Goal: Task Accomplishment & Management: Use online tool/utility

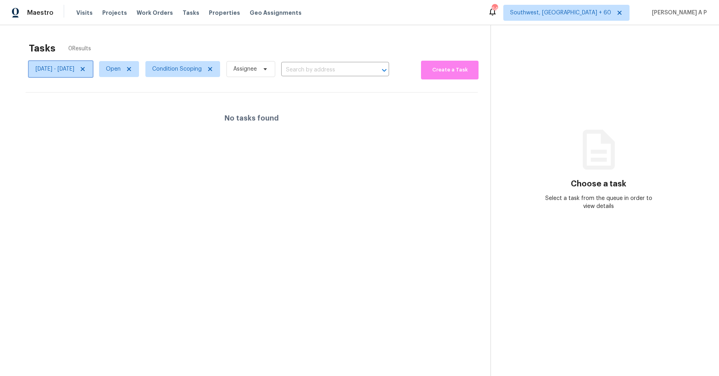
click at [74, 65] on span "[DATE] - [DATE]" at bounding box center [55, 69] width 39 height 8
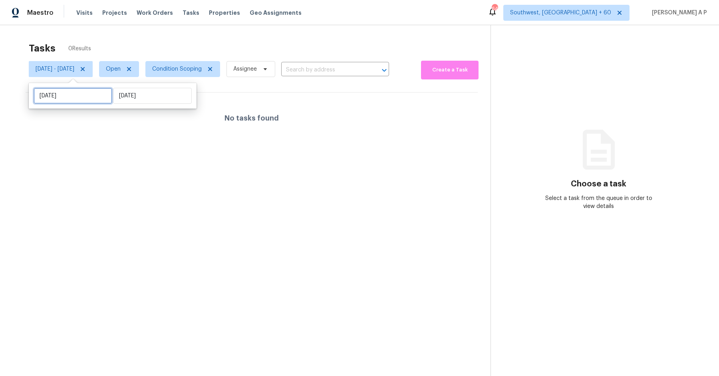
click at [81, 91] on input "[DATE]" at bounding box center [73, 96] width 79 height 16
select select "8"
select select "2025"
select select "9"
select select "2025"
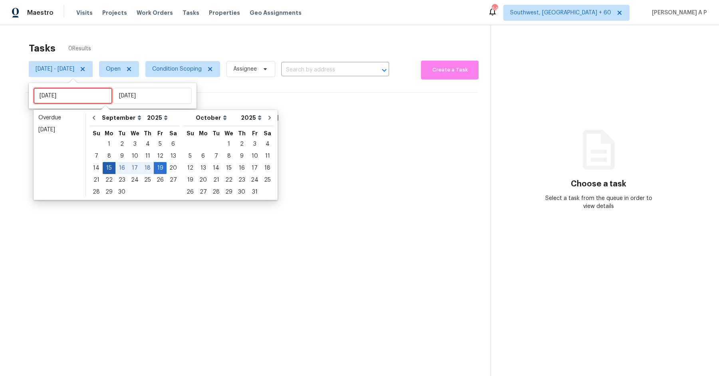
type input "[DATE]"
type input "Mon, Sep 22"
click at [107, 175] on div "22" at bounding box center [109, 180] width 13 height 11
type input "Mon, Sep 22"
type input "Fri, Sep 19"
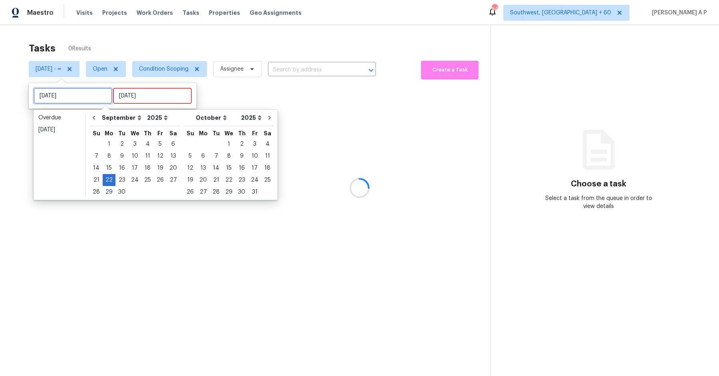
type input "Mon, Sep 15"
type input "Mon, Sep 22"
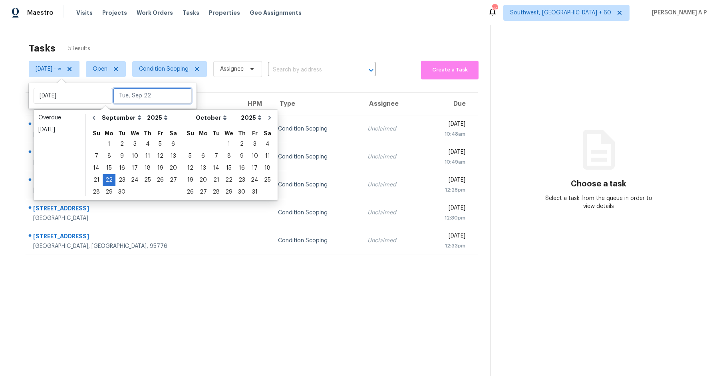
click at [153, 98] on input "text" at bounding box center [152, 96] width 79 height 16
type input "Thu, Sep 04"
type input "Mon, Sep 22"
type input "Wed, Sep 24"
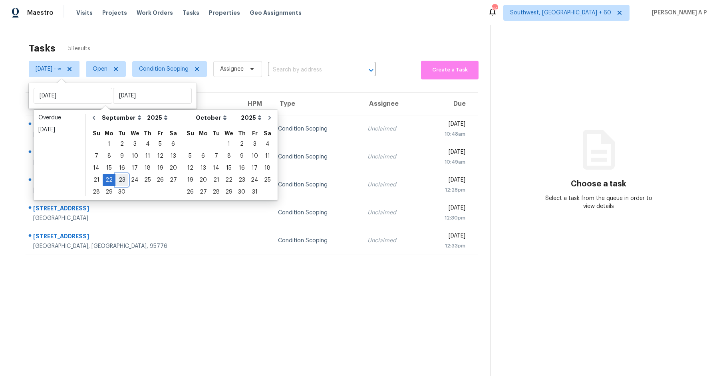
click at [116, 180] on div "23" at bounding box center [121, 180] width 13 height 11
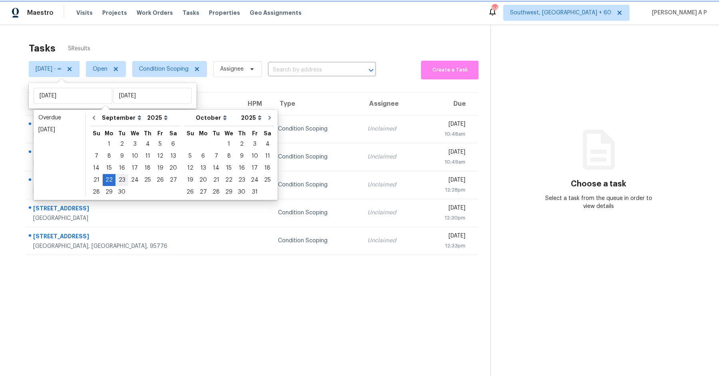
type input "Tue, Sep 23"
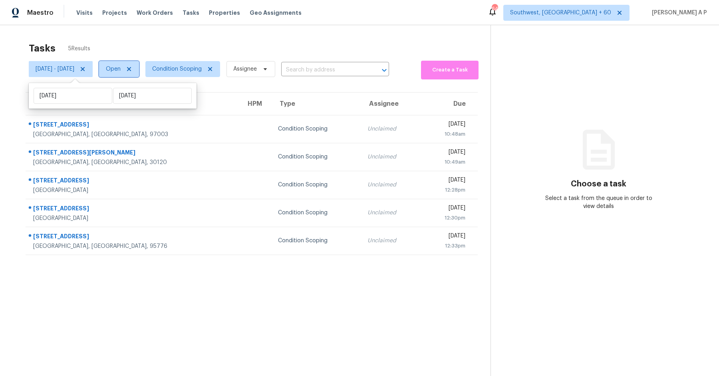
click at [139, 74] on span "Open" at bounding box center [119, 69] width 40 height 16
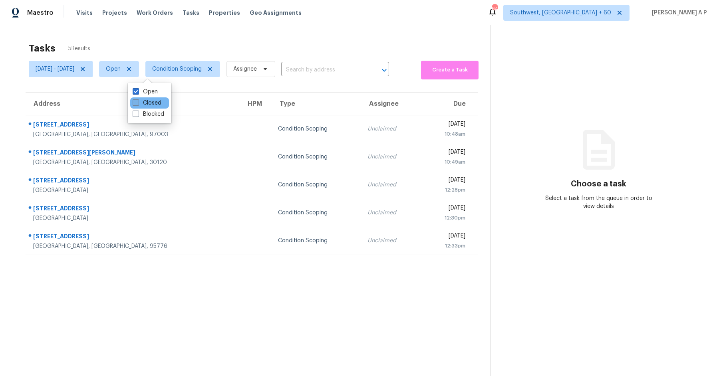
click at [148, 99] on label "Closed" at bounding box center [147, 103] width 29 height 8
click at [138, 99] on input "Closed" at bounding box center [135, 101] width 5 height 5
checkbox input "true"
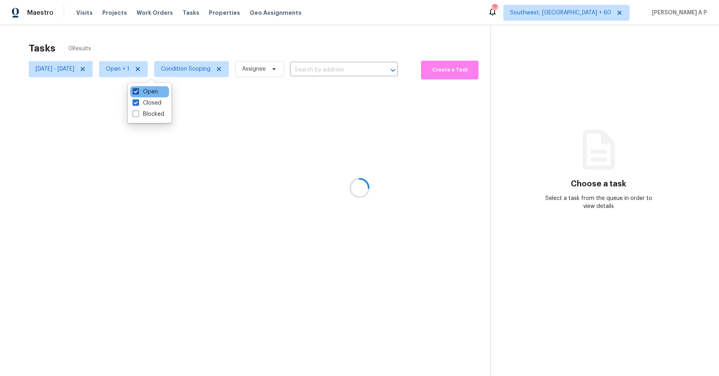
click at [148, 95] on label "Open" at bounding box center [145, 92] width 25 height 8
click at [138, 93] on input "Open" at bounding box center [135, 90] width 5 height 5
checkbox input "false"
click at [349, 69] on div at bounding box center [359, 188] width 719 height 376
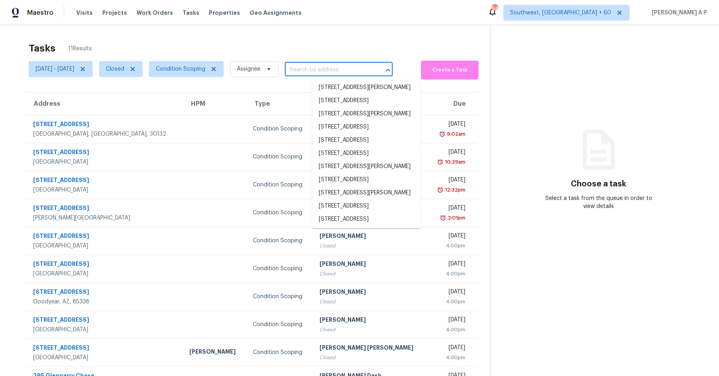
click at [349, 69] on input "text" at bounding box center [327, 70] width 85 height 12
paste input ""4128 E Copper Rd San Tan Valley, AZ, 85143""
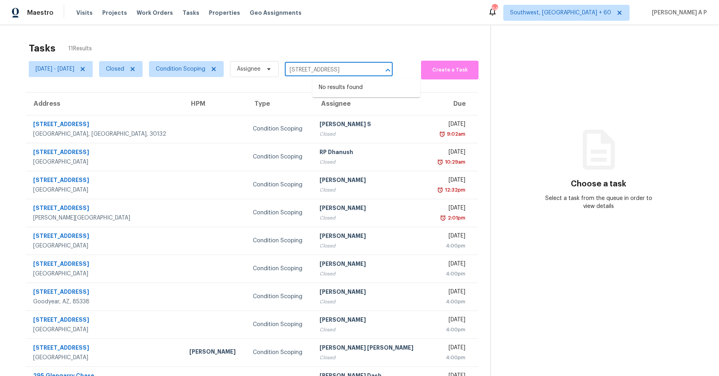
type input "4128 E Copper Rd San Tan Valley, AZ, 85143"
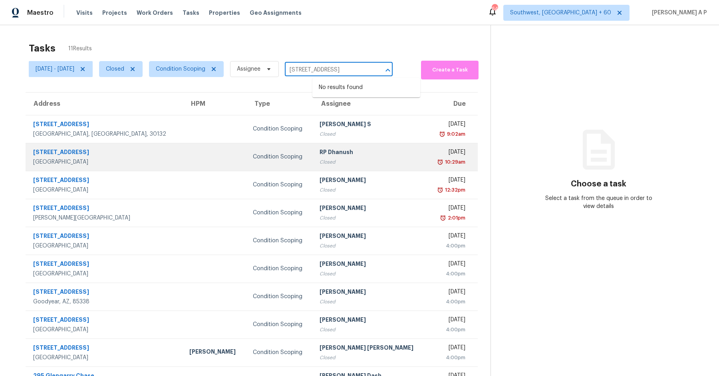
click at [260, 153] on div "Condition Scoping" at bounding box center [280, 157] width 54 height 8
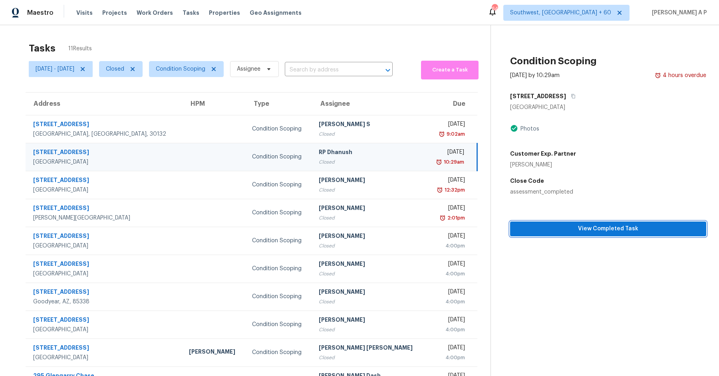
click at [583, 228] on span "View Completed Task" at bounding box center [607, 229] width 183 height 10
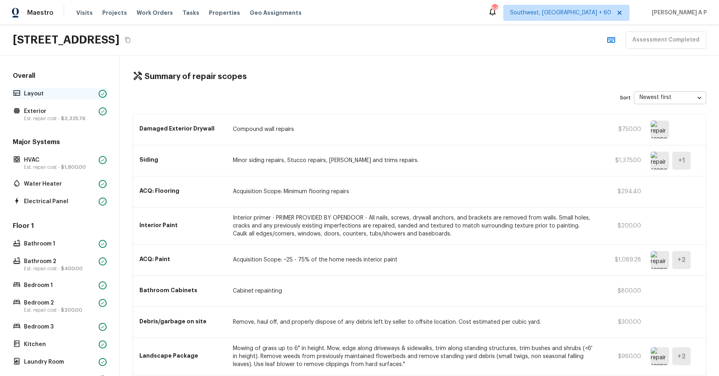
click at [70, 93] on p "Layout" at bounding box center [59, 94] width 71 height 8
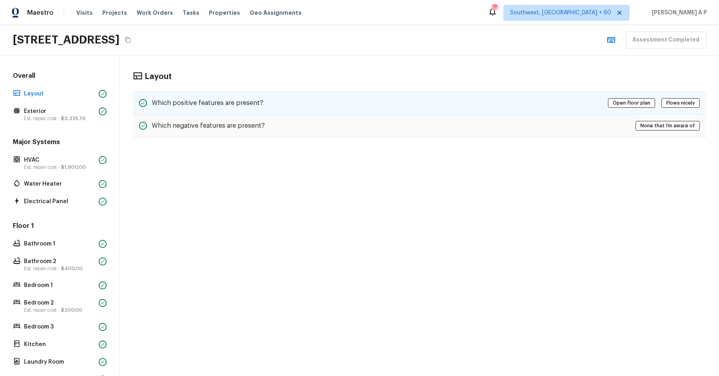
click at [203, 99] on h5 "Which positive features are present?" at bounding box center [207, 103] width 111 height 9
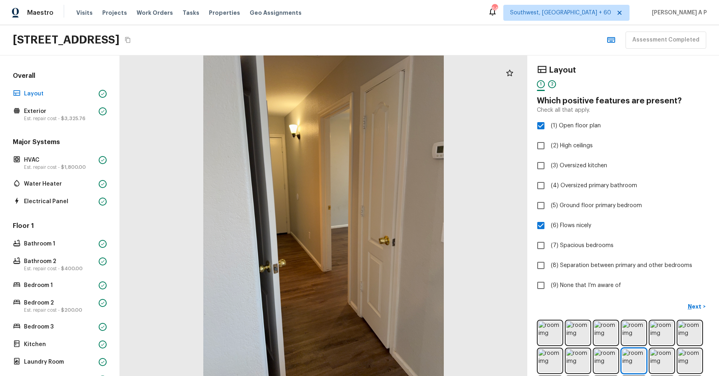
scroll to position [35, 0]
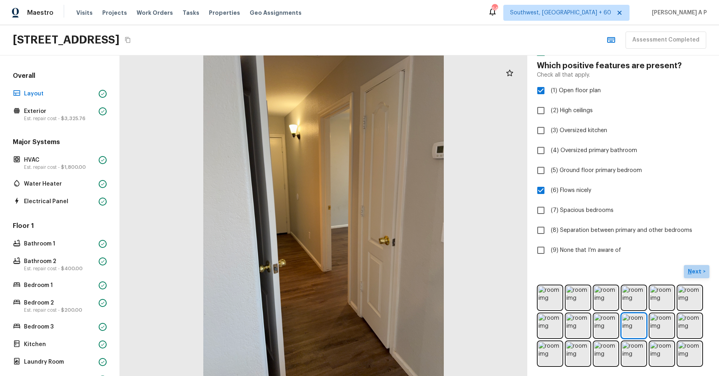
click at [697, 270] on p "Next" at bounding box center [695, 272] width 15 height 8
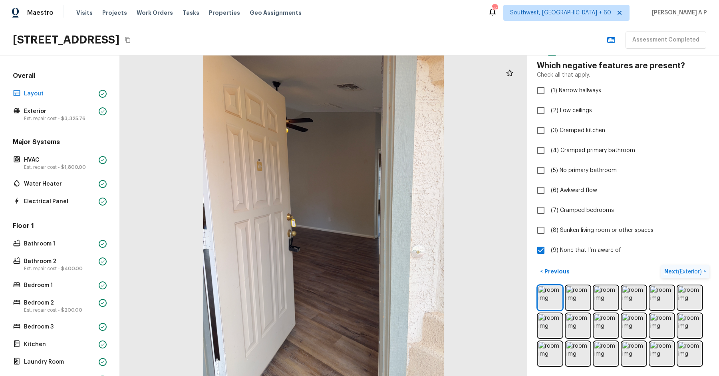
click at [697, 270] on span "( Exterior )" at bounding box center [690, 272] width 24 height 6
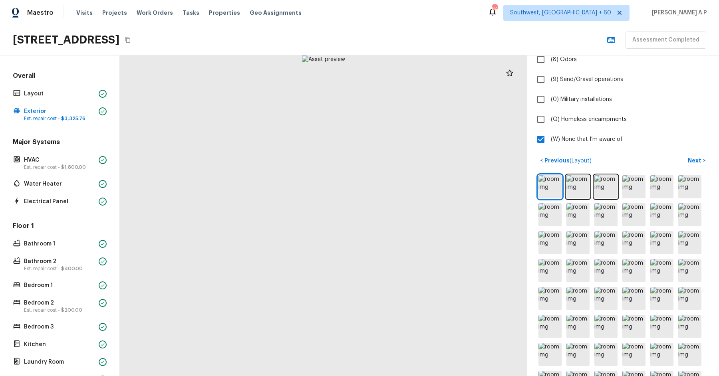
scroll to position [220, 0]
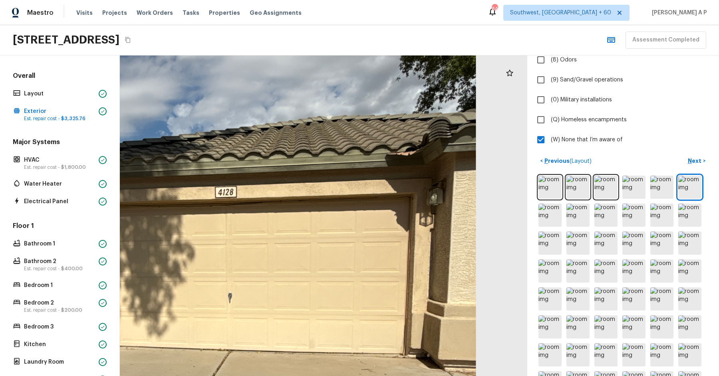
drag, startPoint x: 403, startPoint y: 133, endPoint x: 443, endPoint y: 141, distance: 41.1
click at [443, 140] on div at bounding box center [238, 301] width 806 height 634
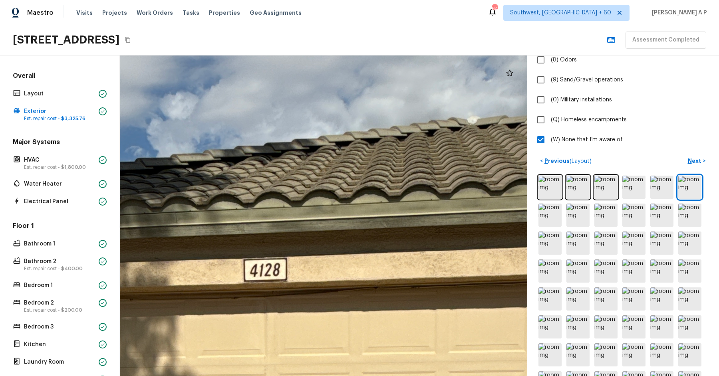
drag, startPoint x: 437, startPoint y: 145, endPoint x: 615, endPoint y: 160, distance: 178.7
click at [614, 160] on div "Exterior 1 2 3 4 5 6 7 8 9 10 11 12 13 14 15 16 17 18 19 20 21 Do you notice an…" at bounding box center [419, 216] width 599 height 321
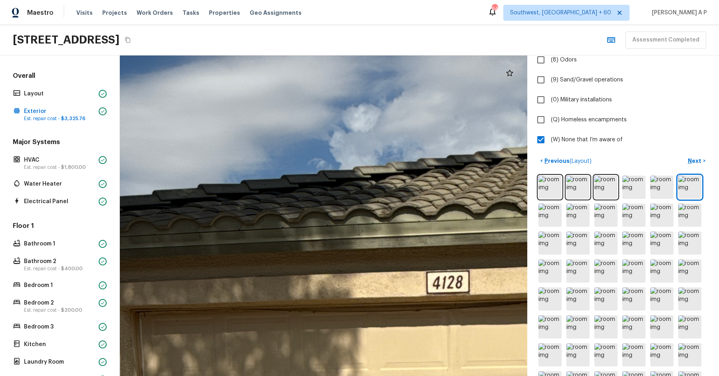
drag, startPoint x: 470, startPoint y: 174, endPoint x: 497, endPoint y: 163, distance: 29.2
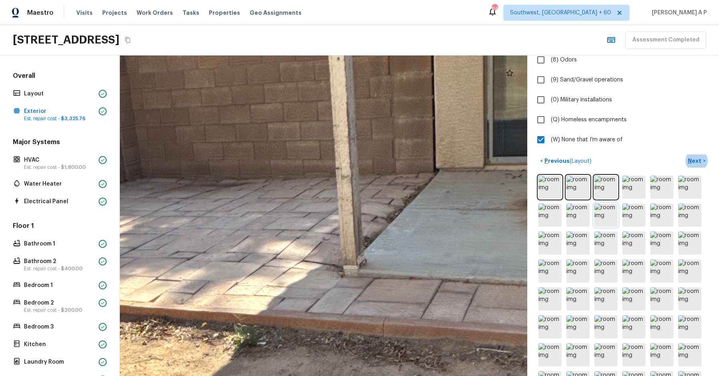
click at [603, 209] on img at bounding box center [605, 215] width 23 height 23
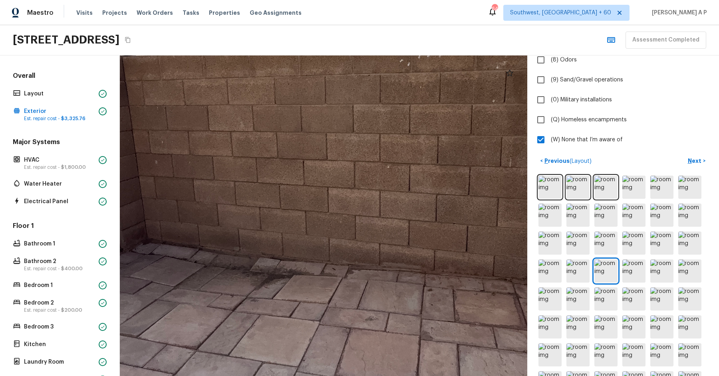
click at [317, 242] on div at bounding box center [337, 161] width 1243 height 979
drag, startPoint x: 606, startPoint y: 273, endPoint x: 553, endPoint y: 186, distance: 102.1
click at [633, 275] on img at bounding box center [633, 271] width 23 height 23
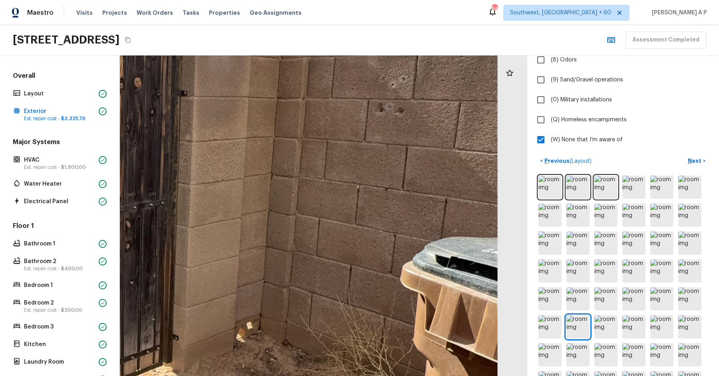
drag, startPoint x: 387, startPoint y: 244, endPoint x: 279, endPoint y: 316, distance: 130.0
click at [279, 316] on div at bounding box center [99, 205] width 1348 height 1062
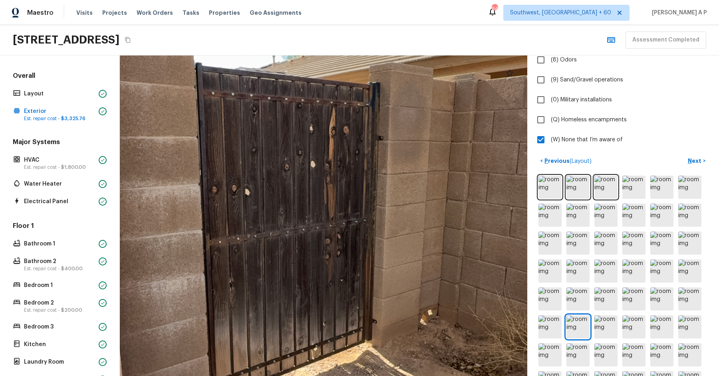
drag, startPoint x: 335, startPoint y: 227, endPoint x: 309, endPoint y: 282, distance: 60.4
click at [309, 282] on div at bounding box center [317, 221] width 1013 height 797
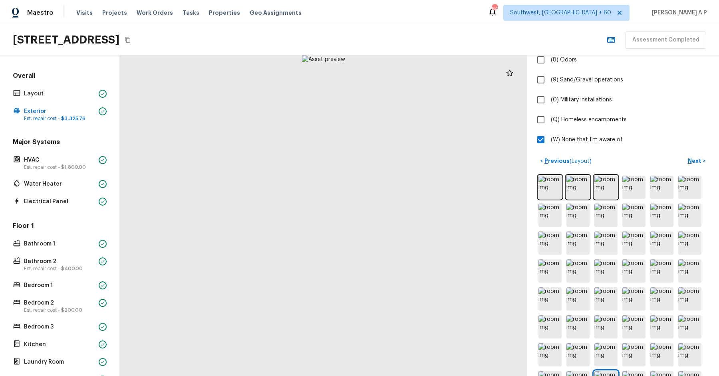
scroll to position [361, 0]
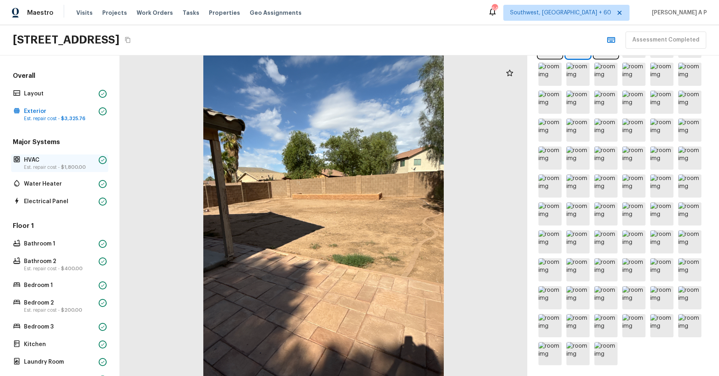
click at [94, 166] on p "Est. repair cost - $1,800.00" at bounding box center [59, 167] width 71 height 6
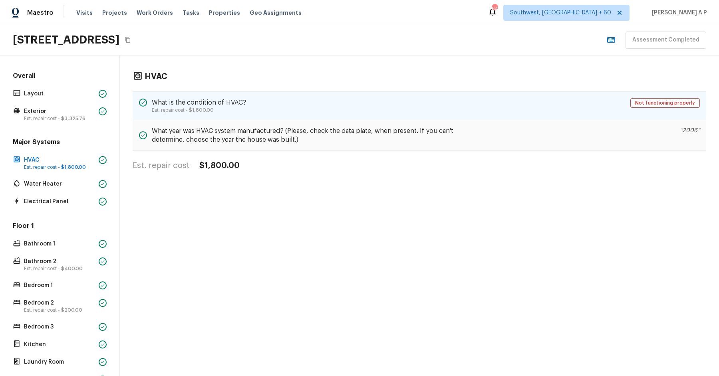
click at [389, 102] on div "What is the condition of HVAC? Est. repair cost - $1,800.00 Not functioning pro…" at bounding box center [420, 105] width 574 height 29
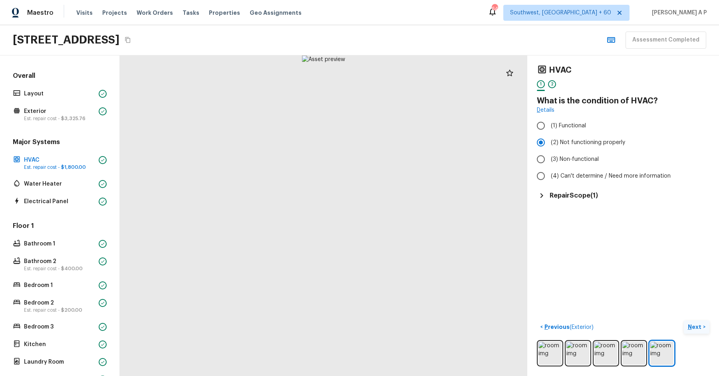
click at [691, 321] on button "Next >" at bounding box center [697, 327] width 26 height 13
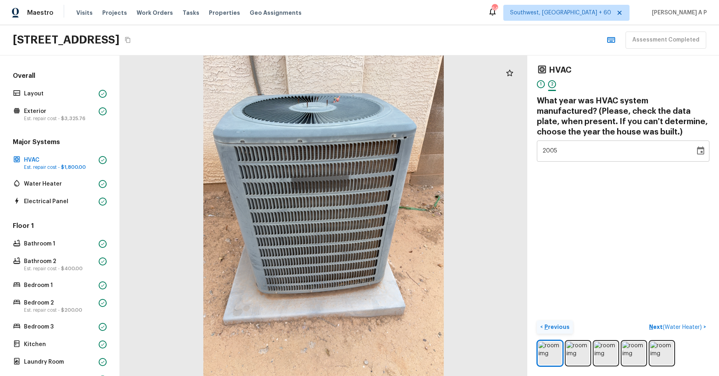
click at [548, 327] on p "Previous" at bounding box center [556, 327] width 27 height 8
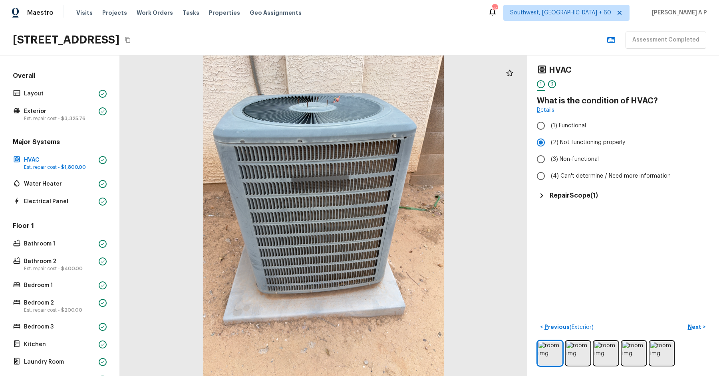
click at [592, 192] on h5 "Repair Scope ( 1 )" at bounding box center [574, 195] width 48 height 9
click at [697, 324] on p "Next" at bounding box center [695, 327] width 15 height 8
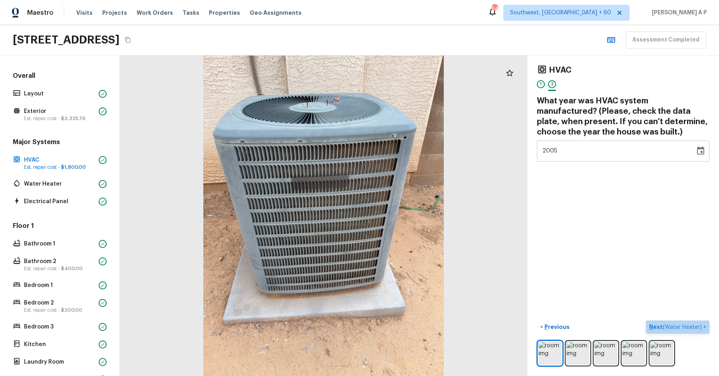
click at [696, 325] on span "( Water Heater )" at bounding box center [682, 328] width 39 height 6
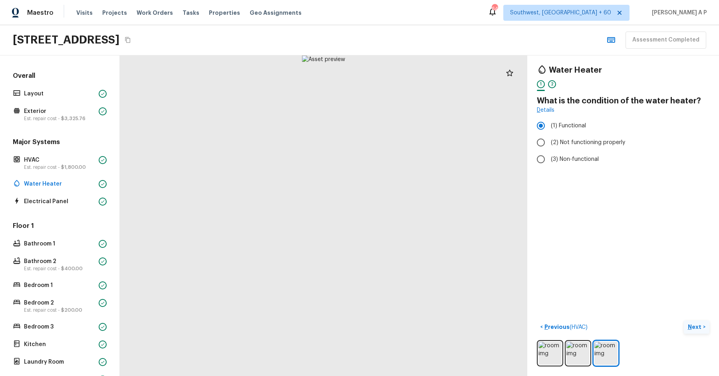
click at [701, 324] on p "Next" at bounding box center [695, 327] width 15 height 8
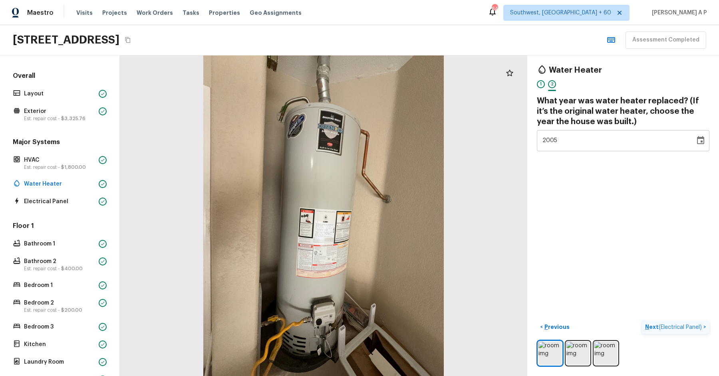
click at [701, 325] on span "( Electrical Panel )" at bounding box center [680, 328] width 43 height 6
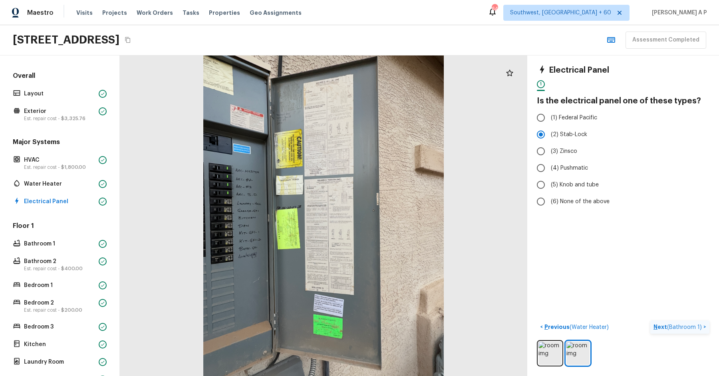
click at [679, 326] on span "( Bathroom 1 )" at bounding box center [684, 328] width 35 height 6
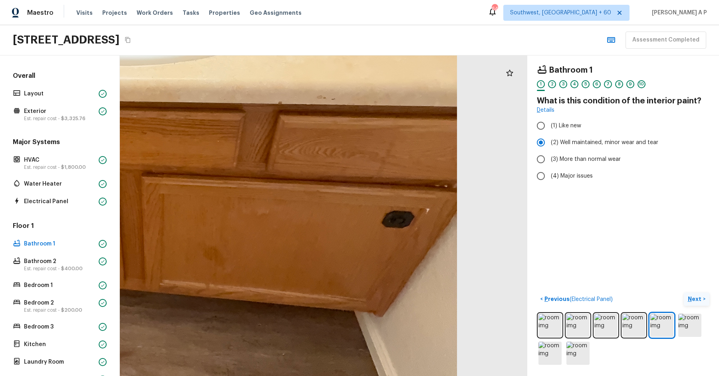
drag, startPoint x: 395, startPoint y: 260, endPoint x: 320, endPoint y: 246, distance: 76.3
click at [320, 246] on div at bounding box center [117, 120] width 1152 height 907
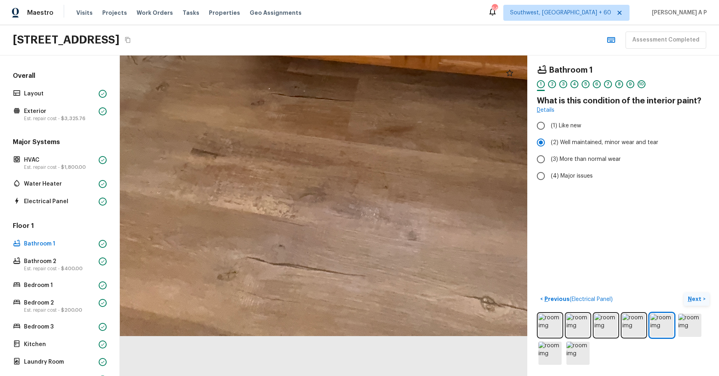
drag, startPoint x: 280, startPoint y: 359, endPoint x: 284, endPoint y: 249, distance: 110.3
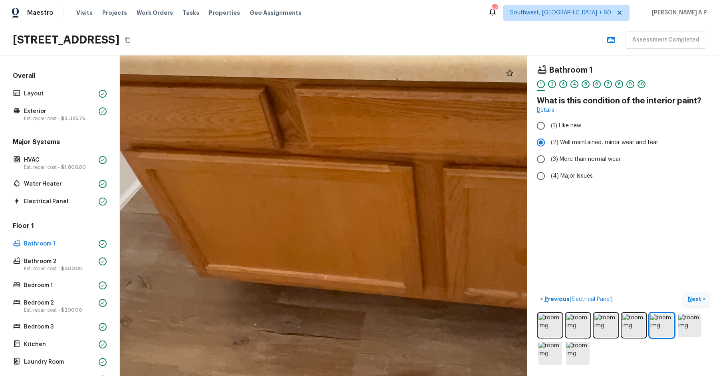
drag, startPoint x: 284, startPoint y: 249, endPoint x: 286, endPoint y: 163, distance: 86.7
click at [286, 163] on div at bounding box center [414, 103] width 1337 height 1052
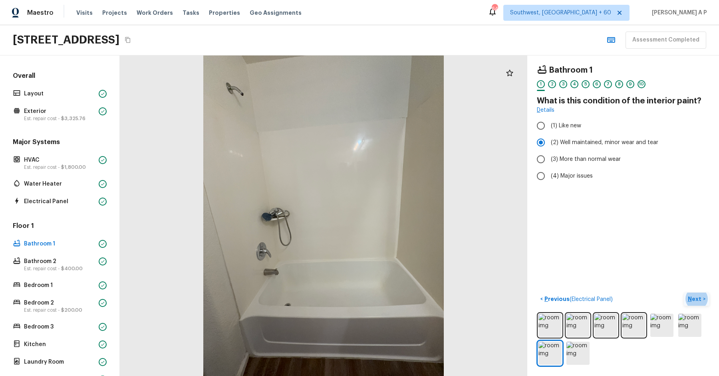
click at [693, 296] on p "Next" at bounding box center [695, 299] width 15 height 8
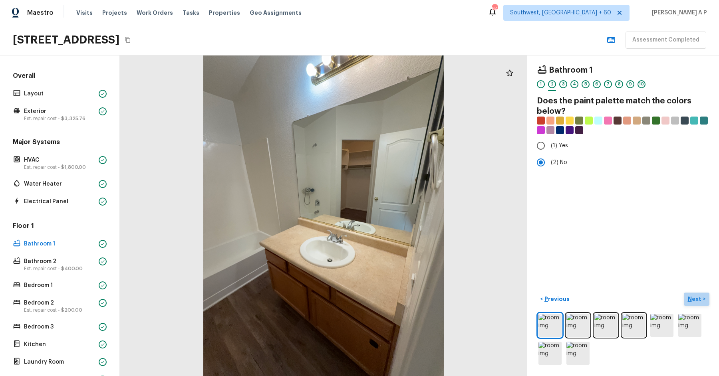
click at [693, 296] on p "Next" at bounding box center [695, 299] width 15 height 8
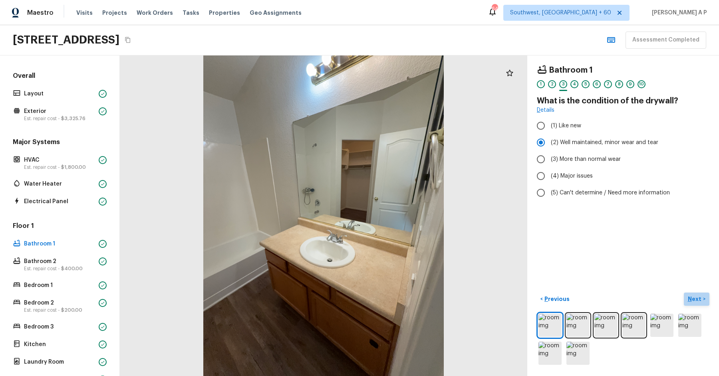
click at [693, 296] on p "Next" at bounding box center [695, 299] width 15 height 8
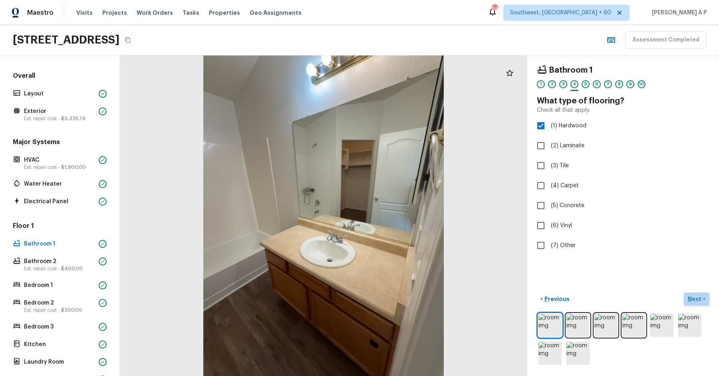
click at [693, 296] on p "Next" at bounding box center [695, 299] width 15 height 8
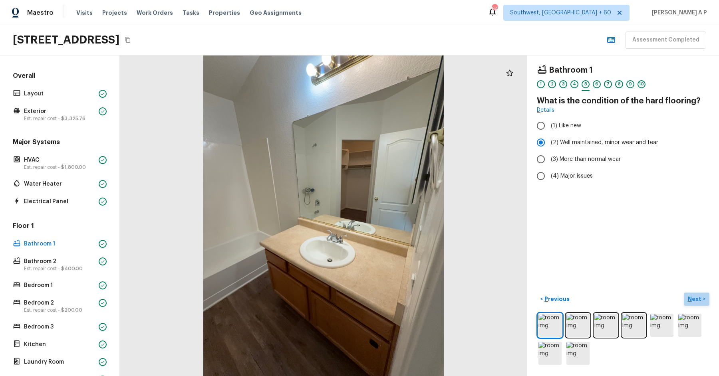
click at [693, 296] on p "Next" at bounding box center [695, 299] width 15 height 8
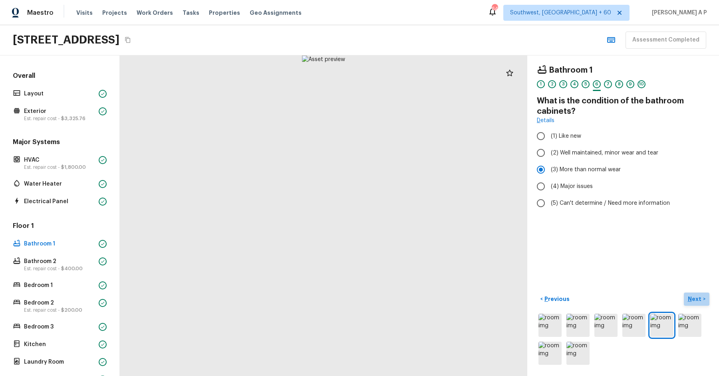
click at [693, 296] on p "Next" at bounding box center [695, 299] width 15 height 8
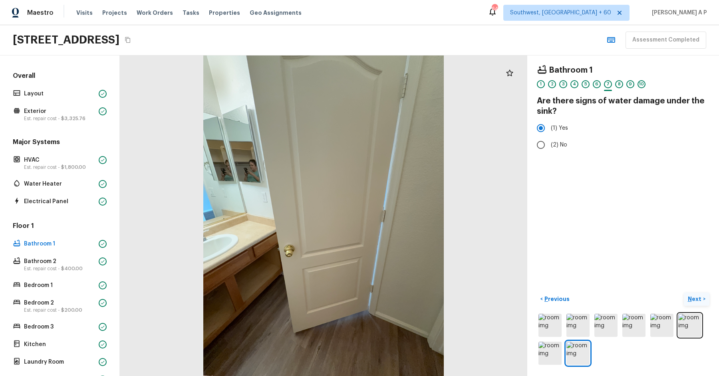
click at [696, 301] on p "Next" at bounding box center [695, 299] width 15 height 8
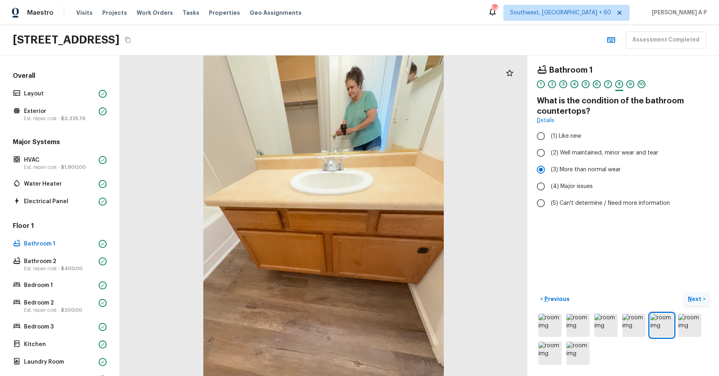
click at [696, 301] on p "Next" at bounding box center [695, 299] width 15 height 8
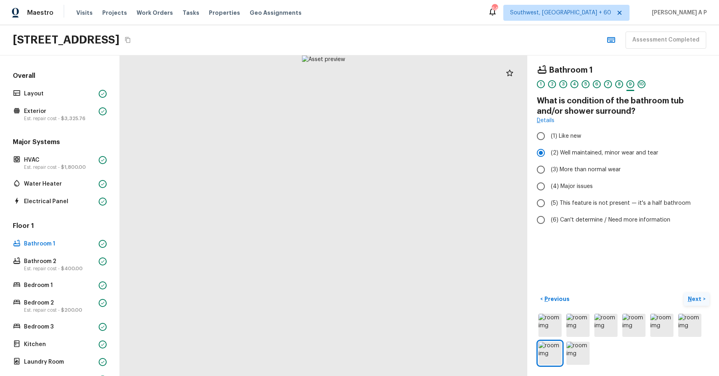
click at [696, 301] on p "Next" at bounding box center [695, 299] width 15 height 8
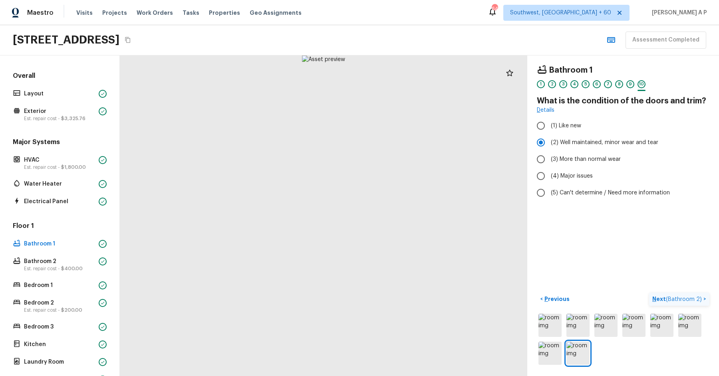
click at [696, 301] on span "( Bathroom 2 )" at bounding box center [684, 300] width 36 height 6
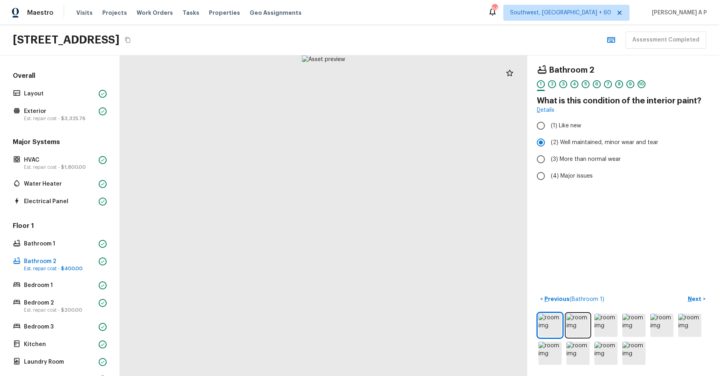
click at [589, 337] on div at bounding box center [623, 339] width 173 height 54
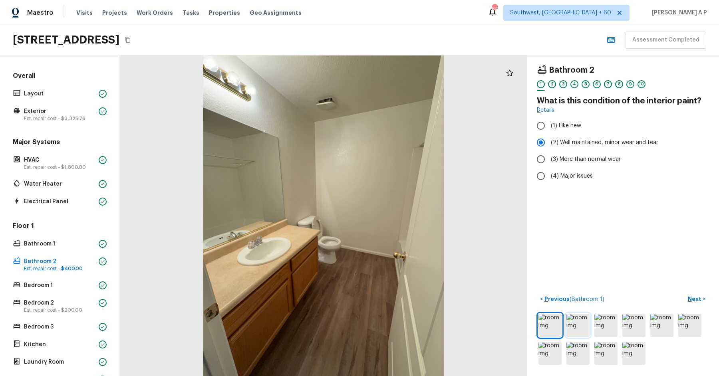
click at [583, 328] on img at bounding box center [577, 325] width 23 height 23
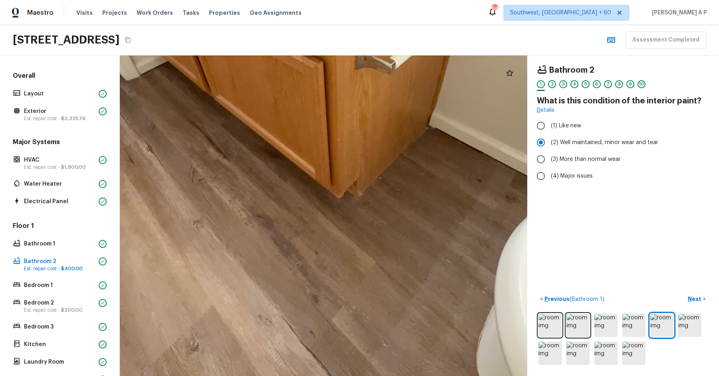
drag, startPoint x: 306, startPoint y: 266, endPoint x: 287, endPoint y: 128, distance: 139.5
click at [287, 128] on div at bounding box center [321, 98] width 982 height 773
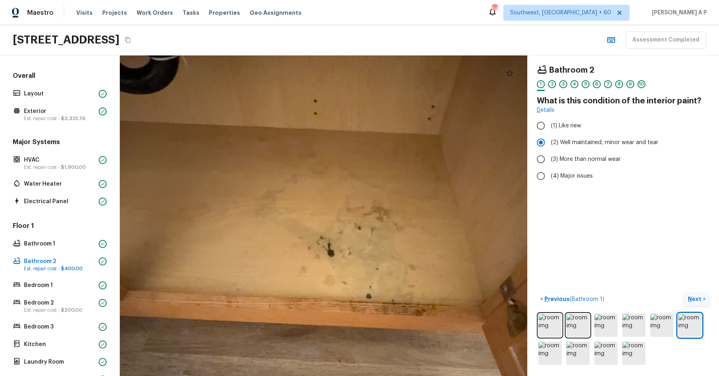
click at [704, 294] on button "Next >" at bounding box center [697, 299] width 26 height 13
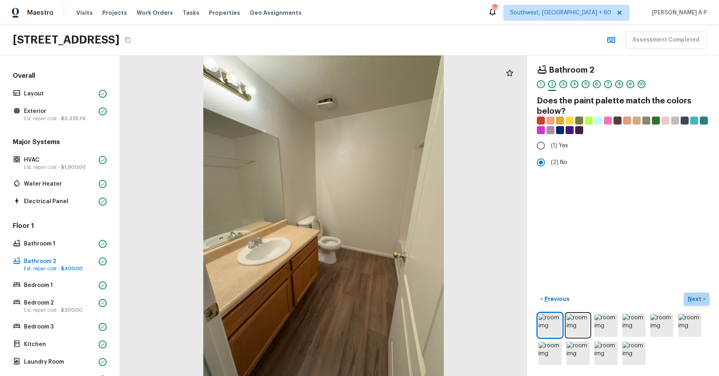
click at [703, 295] on button "Next >" at bounding box center [697, 299] width 26 height 13
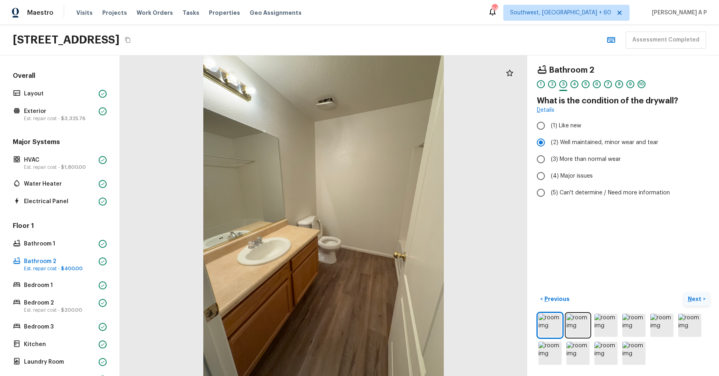
click at [703, 295] on button "Next >" at bounding box center [697, 299] width 26 height 13
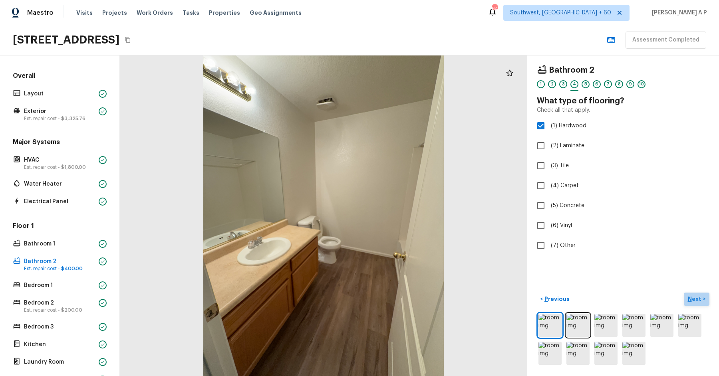
click at [700, 303] on button "Next >" at bounding box center [697, 299] width 26 height 13
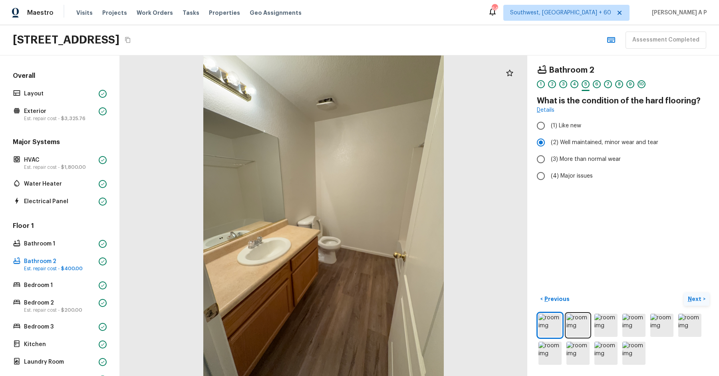
click at [700, 303] on button "Next >" at bounding box center [697, 299] width 26 height 13
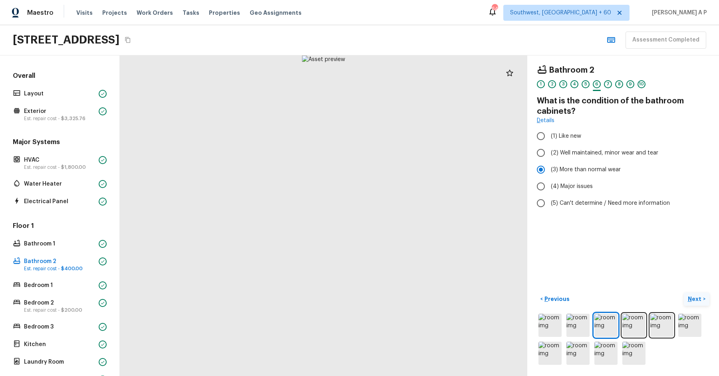
click at [700, 303] on button "Next >" at bounding box center [697, 299] width 26 height 13
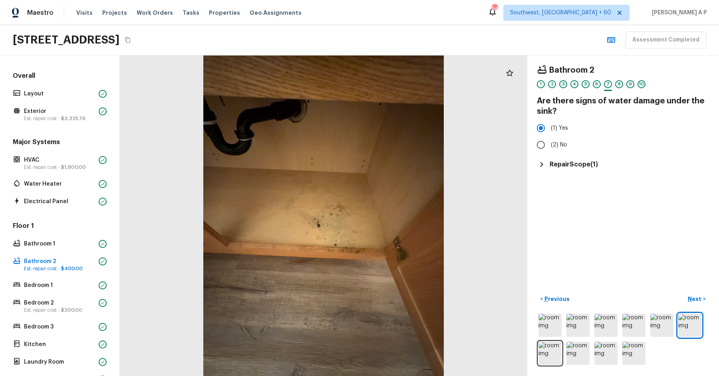
click at [593, 171] on div "Bathroom 2 1 2 3 4 5 6 7 8 9 10 Are there signs of water damage under the sink?…" at bounding box center [623, 216] width 192 height 321
click at [593, 166] on h5 "Repair Scope ( 1 )" at bounding box center [574, 164] width 48 height 9
click at [702, 303] on button "Next >" at bounding box center [697, 299] width 26 height 13
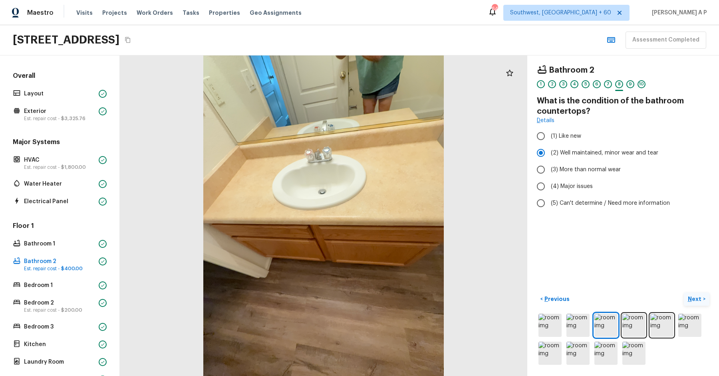
click at [702, 303] on button "Next >" at bounding box center [697, 299] width 26 height 13
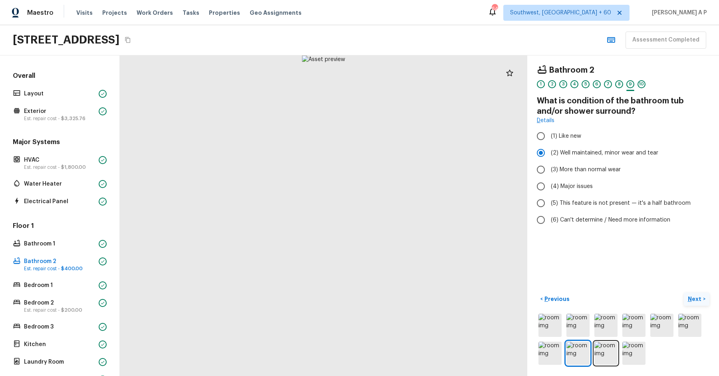
click at [702, 303] on button "Next >" at bounding box center [697, 299] width 26 height 13
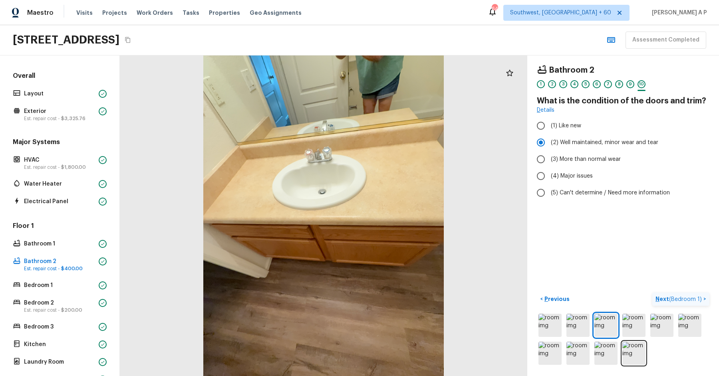
click at [702, 303] on button "Next ( Bedroom 1 ) >" at bounding box center [680, 299] width 57 height 13
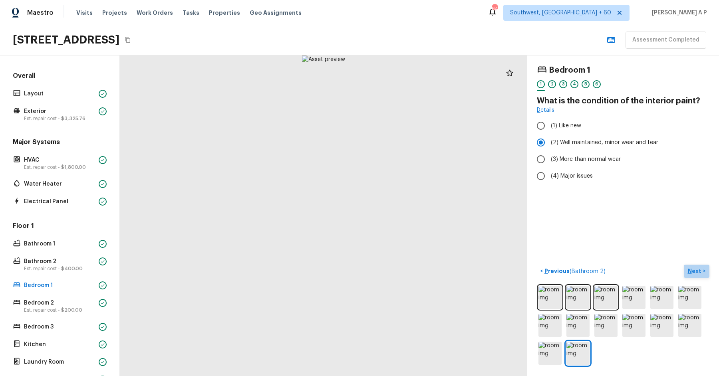
click at [701, 274] on p "Next" at bounding box center [695, 271] width 15 height 8
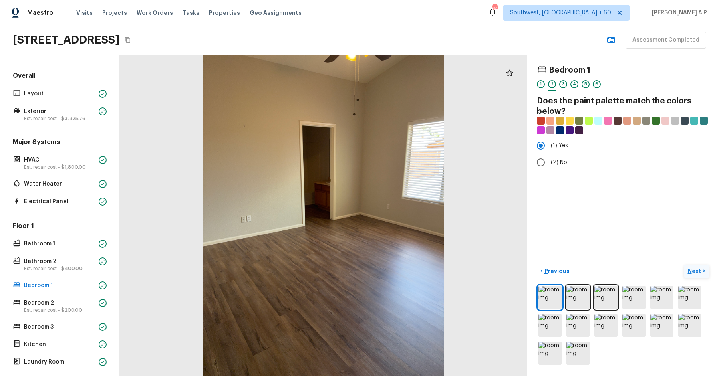
click at [701, 274] on p "Next" at bounding box center [695, 271] width 15 height 8
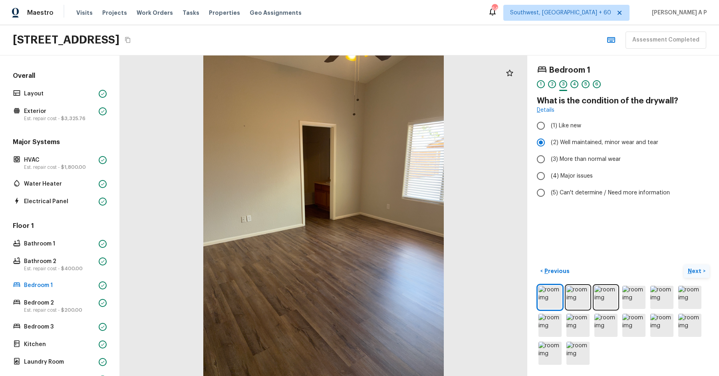
click at [701, 274] on p "Next" at bounding box center [695, 271] width 15 height 8
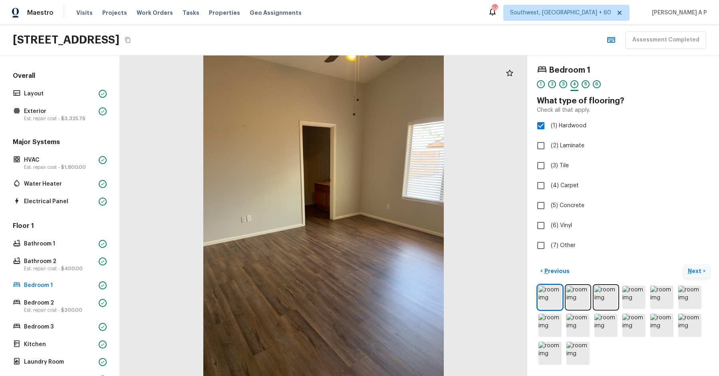
click at [701, 274] on p "Next" at bounding box center [695, 271] width 15 height 8
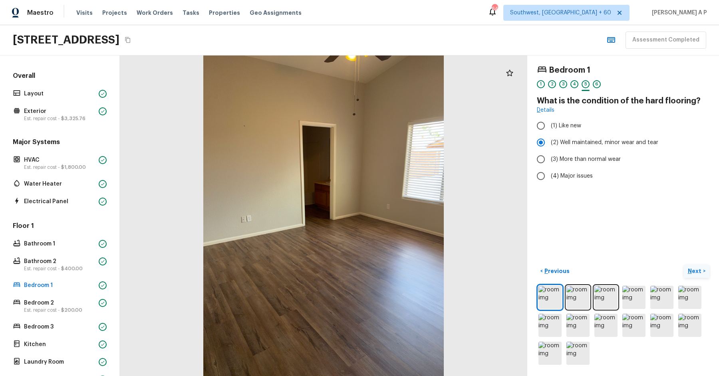
click at [701, 274] on p "Next" at bounding box center [695, 271] width 15 height 8
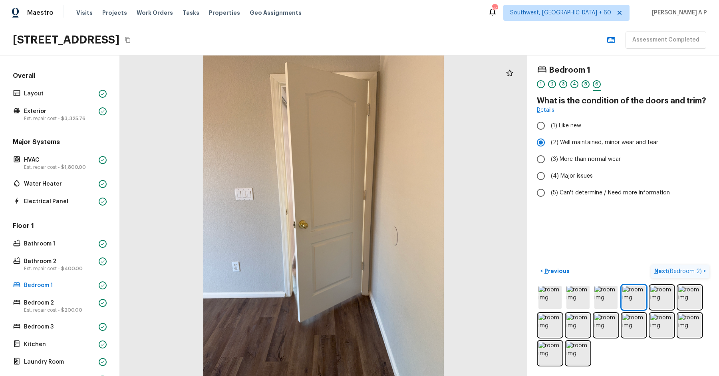
click at [701, 274] on p "Next ( Bedroom 2 )" at bounding box center [678, 271] width 49 height 8
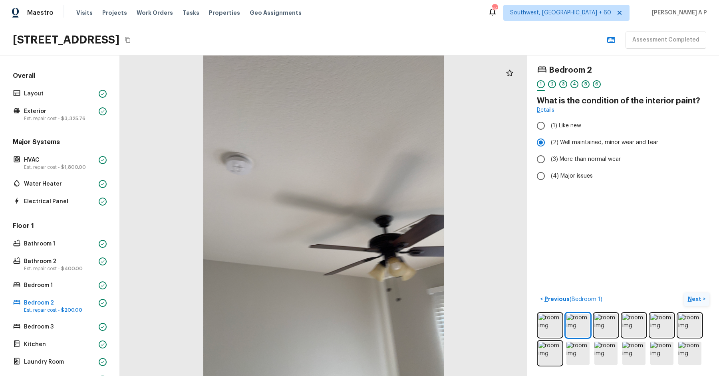
click at [691, 299] on p "Next" at bounding box center [695, 299] width 15 height 8
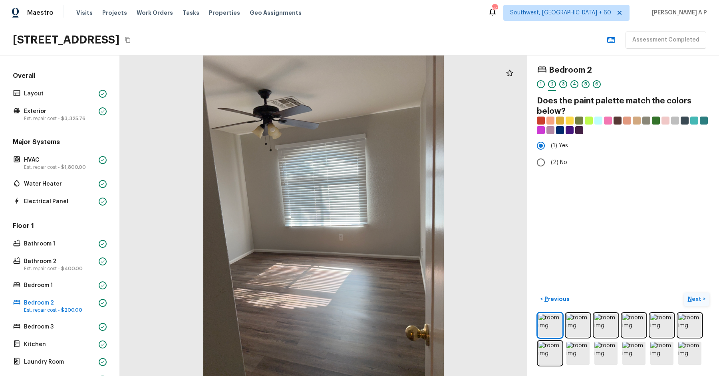
click at [691, 299] on p "Next" at bounding box center [695, 299] width 15 height 8
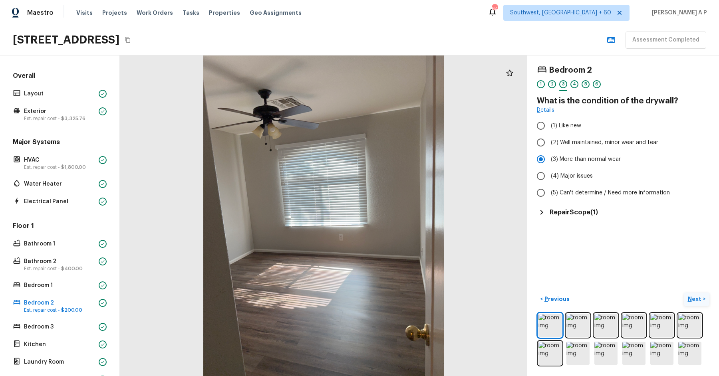
click at [691, 299] on p "Next" at bounding box center [695, 299] width 15 height 8
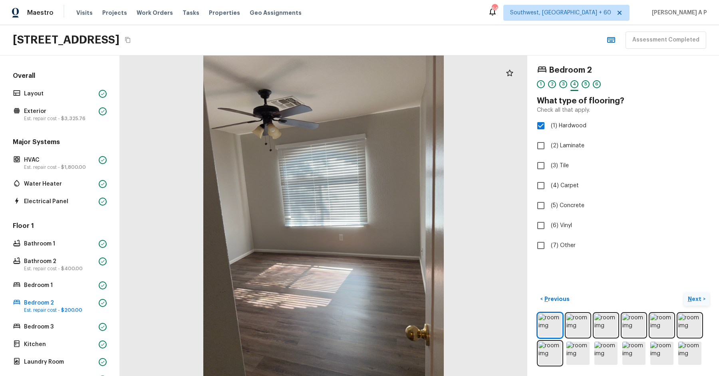
click at [691, 299] on p "Next" at bounding box center [695, 299] width 15 height 8
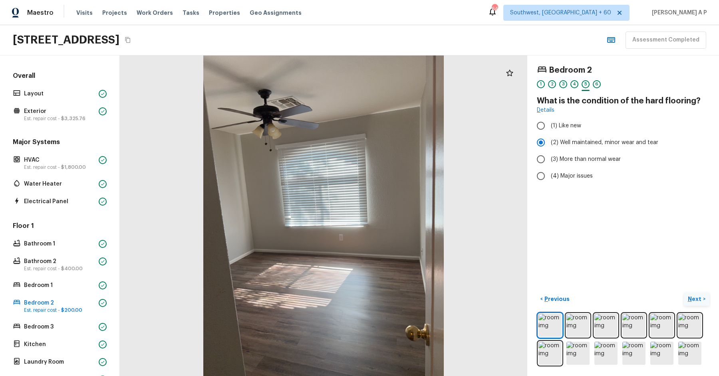
click at [691, 299] on p "Next" at bounding box center [695, 299] width 15 height 8
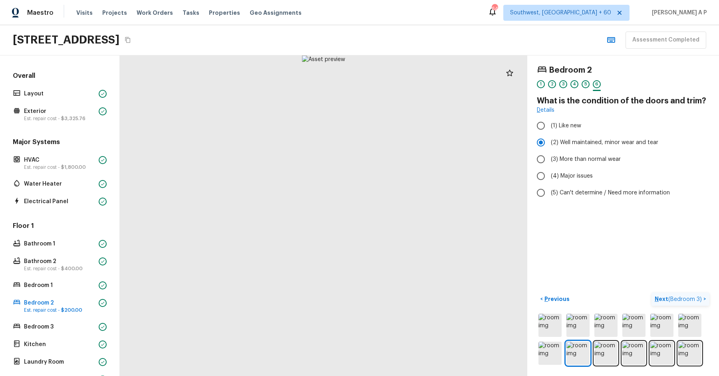
click at [691, 299] on span "( Bedroom 3 )" at bounding box center [685, 300] width 34 height 6
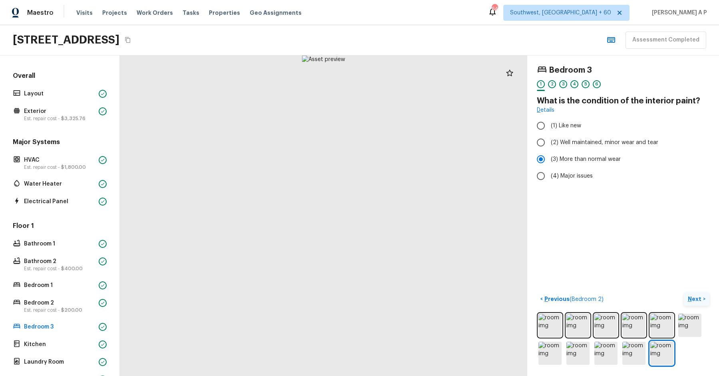
click at [691, 299] on p "Next" at bounding box center [695, 299] width 15 height 8
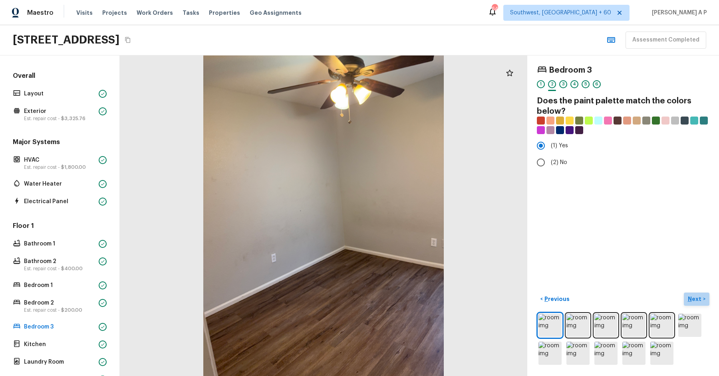
click at [691, 299] on p "Next" at bounding box center [695, 299] width 15 height 8
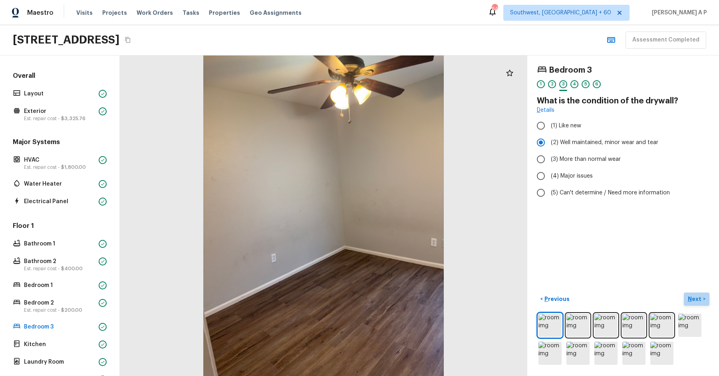
click at [691, 299] on p "Next" at bounding box center [695, 299] width 15 height 8
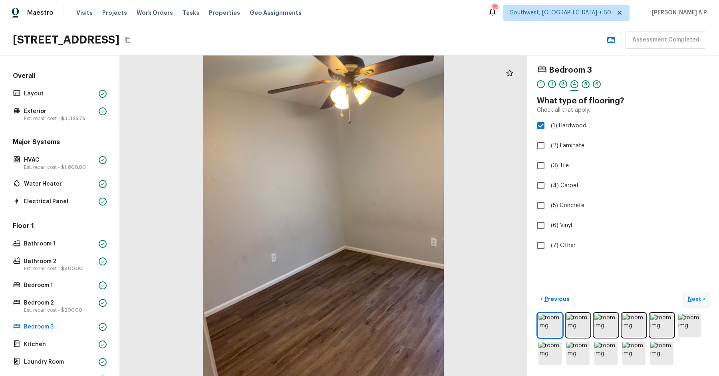
click at [691, 299] on p "Next" at bounding box center [695, 299] width 15 height 8
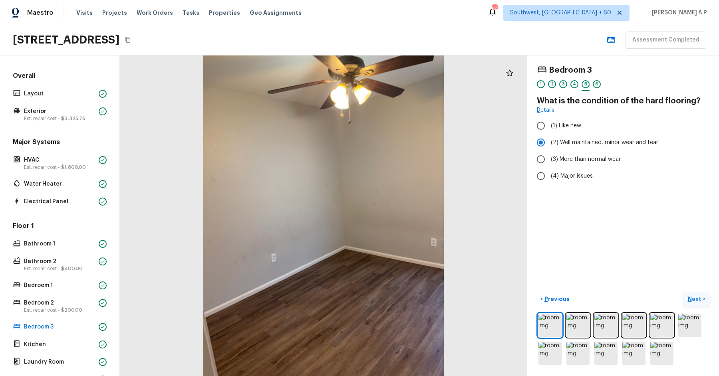
click at [691, 299] on p "Next" at bounding box center [695, 299] width 15 height 8
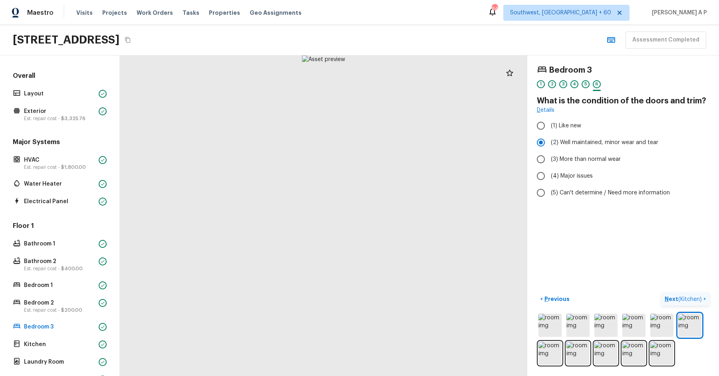
click at [691, 299] on span "( Kitchen )" at bounding box center [690, 300] width 24 height 6
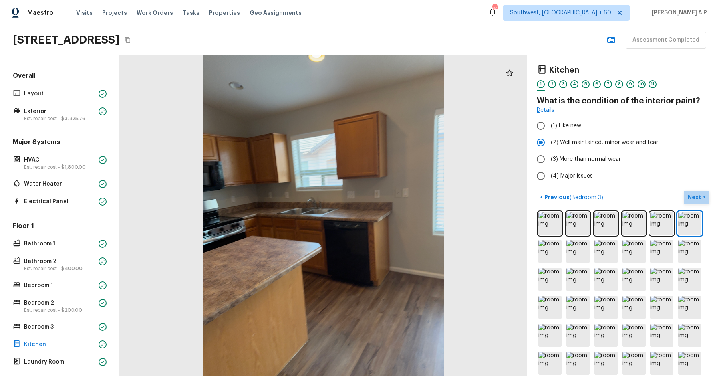
click at [703, 200] on button "Next >" at bounding box center [697, 197] width 26 height 13
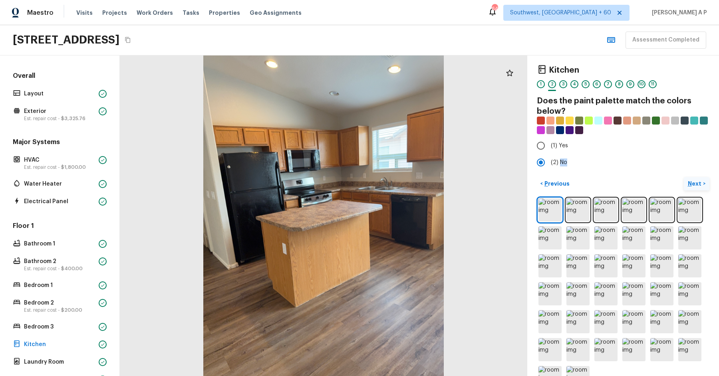
click at [703, 200] on div at bounding box center [623, 294] width 173 height 194
click at [700, 184] on p "Next" at bounding box center [695, 184] width 15 height 8
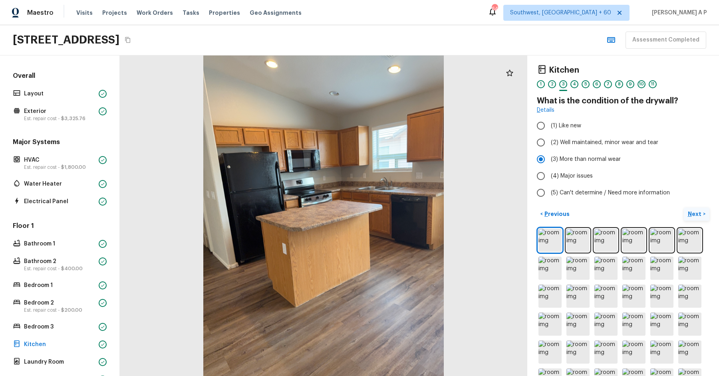
click at [700, 185] on label "(5) Can't determine / Need more information" at bounding box center [617, 193] width 171 height 17
click at [549, 185] on input "(5) Can't determine / Need more information" at bounding box center [540, 193] width 17 height 17
radio input "true"
click at [697, 208] on button "Next >" at bounding box center [697, 214] width 26 height 13
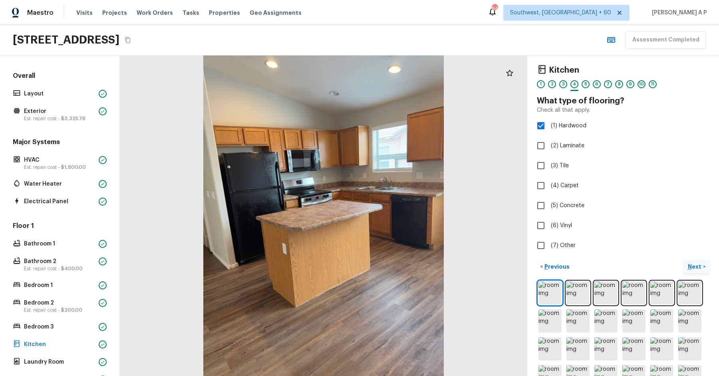
click at [691, 270] on button "Next >" at bounding box center [697, 266] width 26 height 13
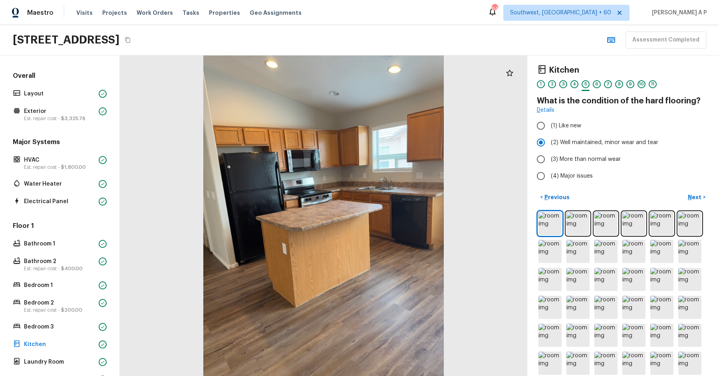
click at [684, 191] on button "Next >" at bounding box center [697, 197] width 26 height 13
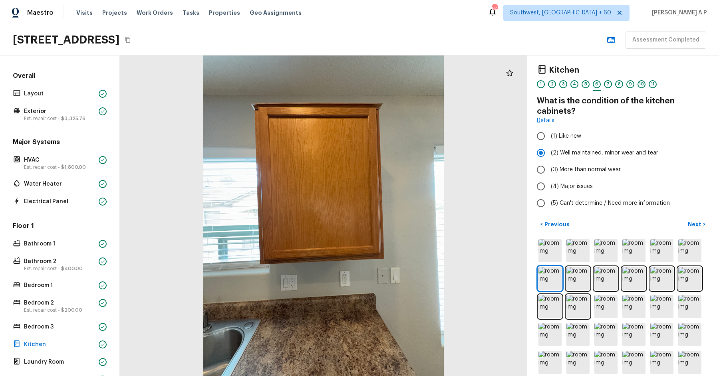
click at [684, 218] on button "Next >" at bounding box center [697, 224] width 26 height 13
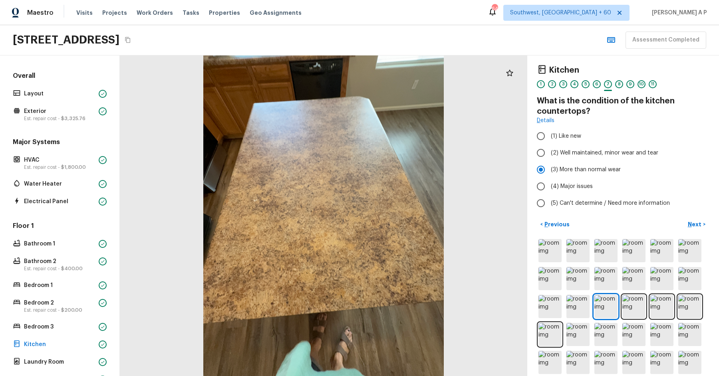
click at [684, 218] on button "Next >" at bounding box center [697, 224] width 26 height 13
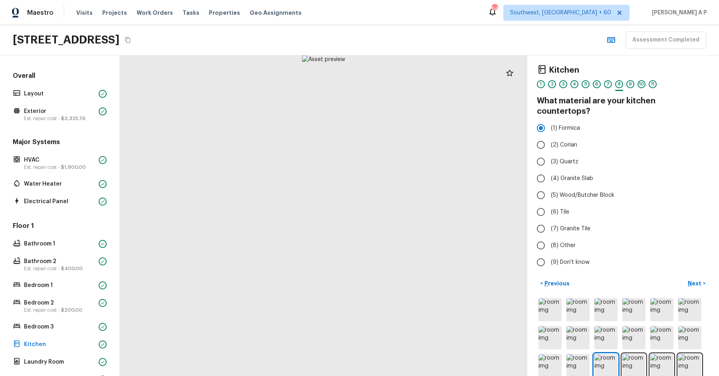
click at [684, 277] on button "Next >" at bounding box center [697, 283] width 26 height 13
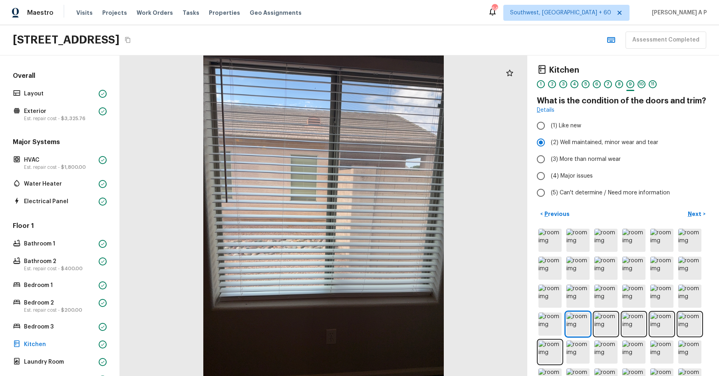
click at [684, 208] on button "Next >" at bounding box center [697, 214] width 26 height 13
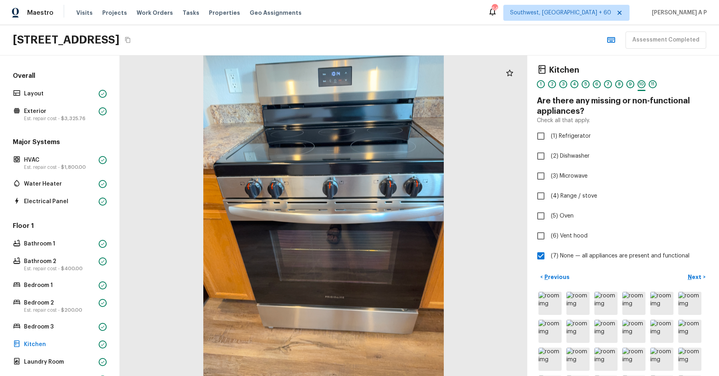
click at [684, 271] on button "Next >" at bounding box center [697, 277] width 26 height 13
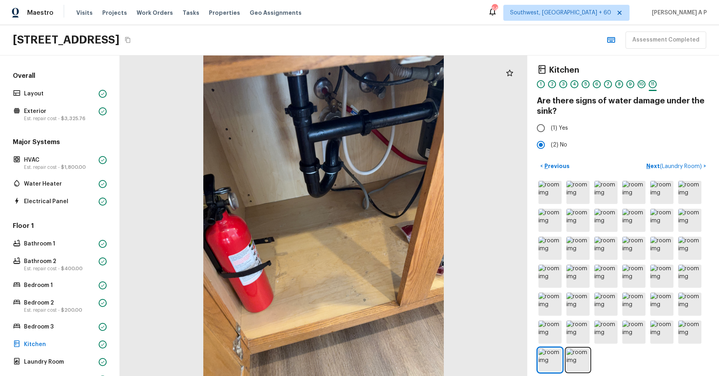
click at [643, 160] on button "Next ( Laundry Room ) >" at bounding box center [676, 166] width 66 height 13
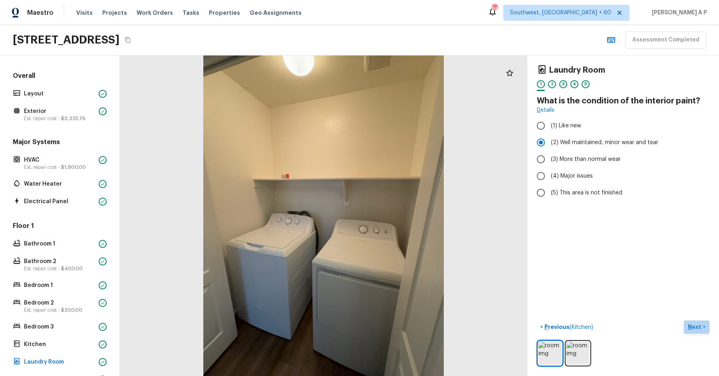
click at [696, 327] on p "Next" at bounding box center [695, 327] width 15 height 8
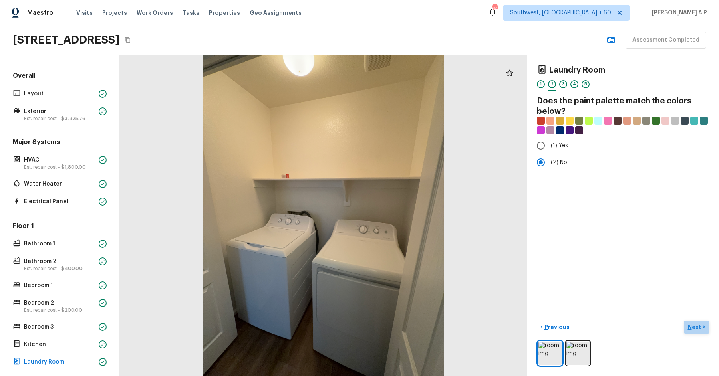
click at [696, 327] on p "Next" at bounding box center [695, 327] width 15 height 8
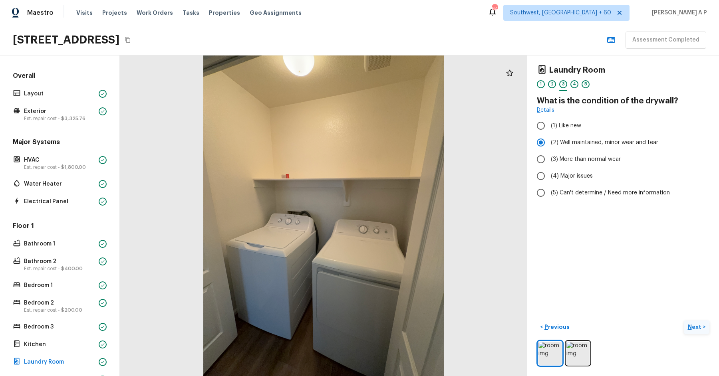
click at [696, 327] on p "Next" at bounding box center [695, 327] width 15 height 8
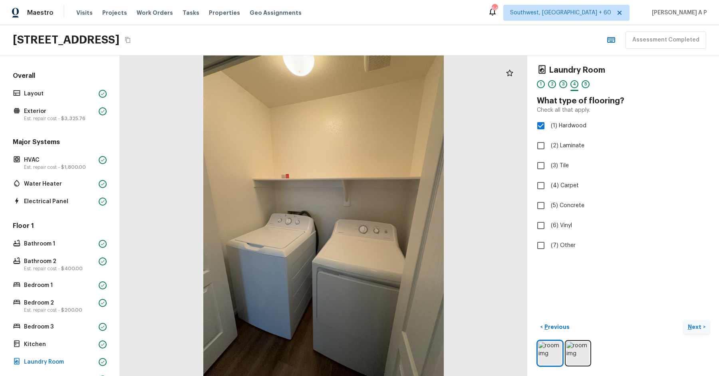
click at [696, 327] on p "Next" at bounding box center [695, 327] width 15 height 8
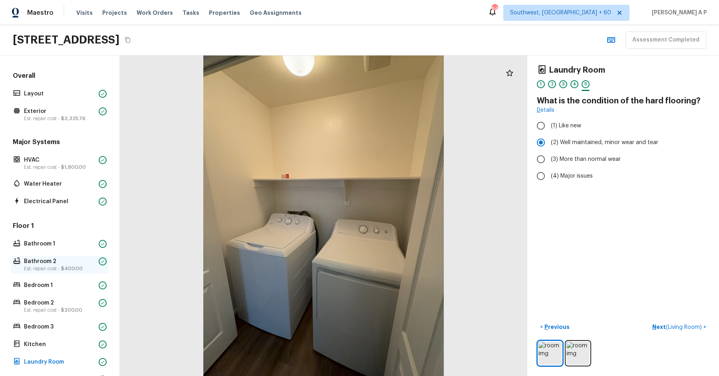
scroll to position [120, 0]
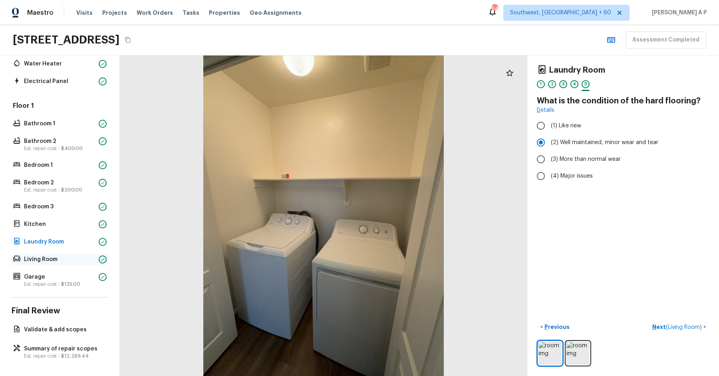
click at [48, 260] on p "Living Room" at bounding box center [59, 260] width 71 height 8
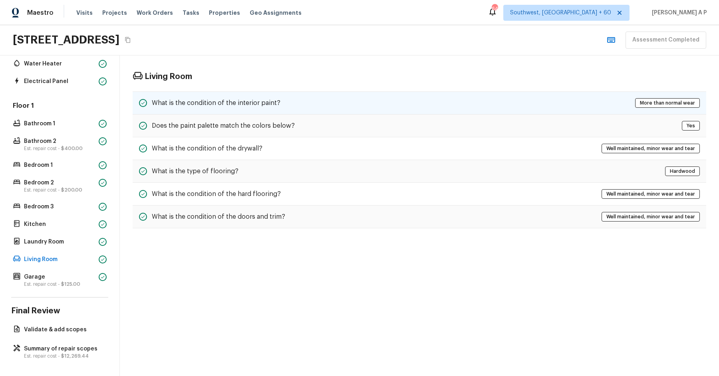
click at [226, 103] on h5 "What is the condition of the interior paint?" at bounding box center [216, 103] width 129 height 9
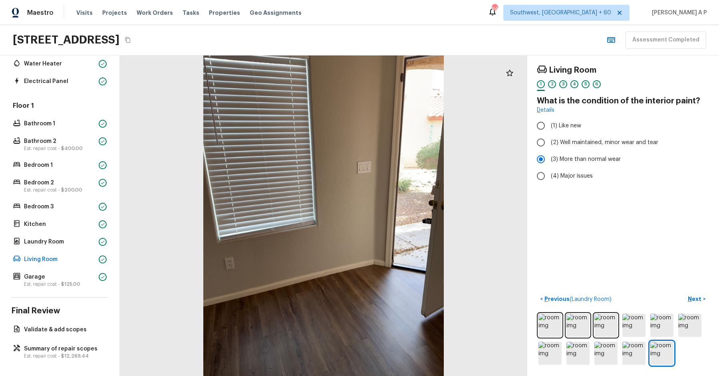
click at [693, 287] on div "Living Room 1 2 3 4 5 6 What is the condition of the interior paint? Details (1…" at bounding box center [623, 216] width 192 height 321
click at [693, 295] on p "Next" at bounding box center [695, 299] width 15 height 8
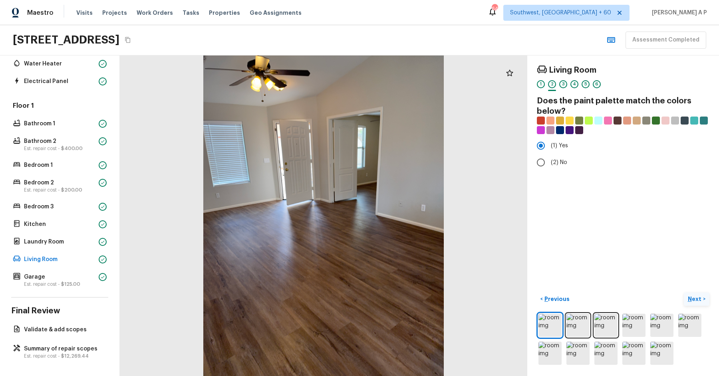
click at [684, 293] on button "Next >" at bounding box center [697, 299] width 26 height 13
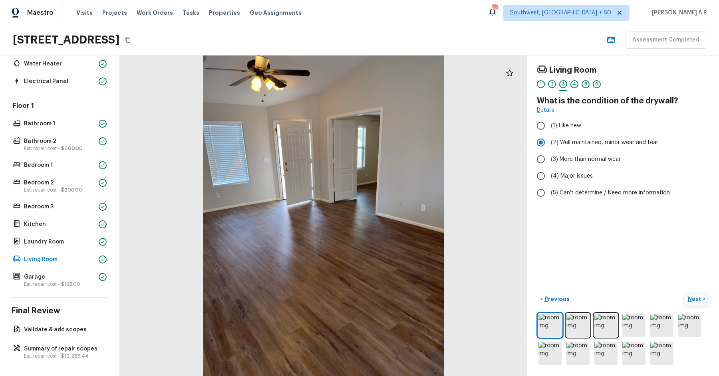
click at [684, 293] on button "Next >" at bounding box center [697, 299] width 26 height 13
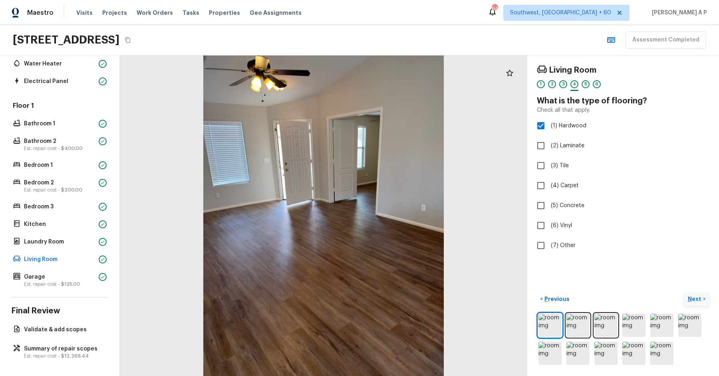
click at [684, 293] on button "Next >" at bounding box center [697, 299] width 26 height 13
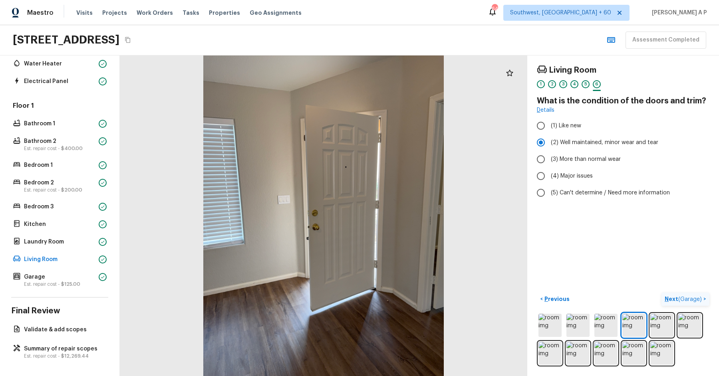
click at [661, 293] on button "Next ( Garage ) >" at bounding box center [685, 299] width 48 height 13
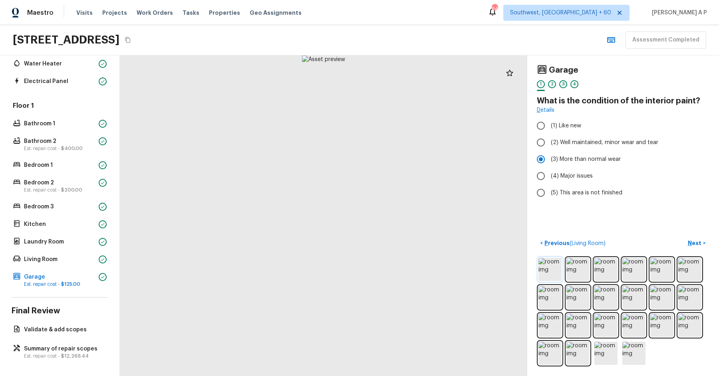
click at [551, 272] on img at bounding box center [549, 269] width 23 height 23
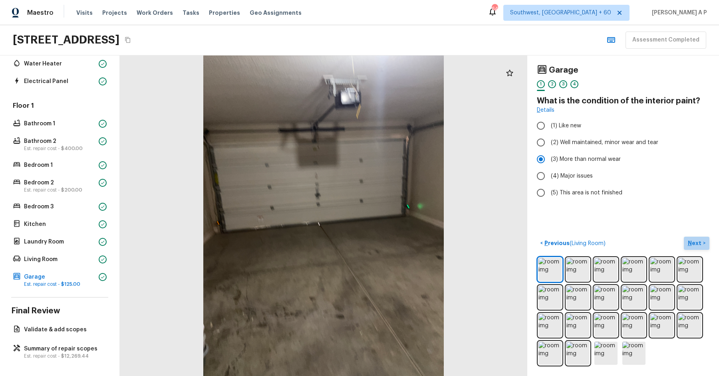
click at [699, 242] on p "Next" at bounding box center [695, 243] width 15 height 8
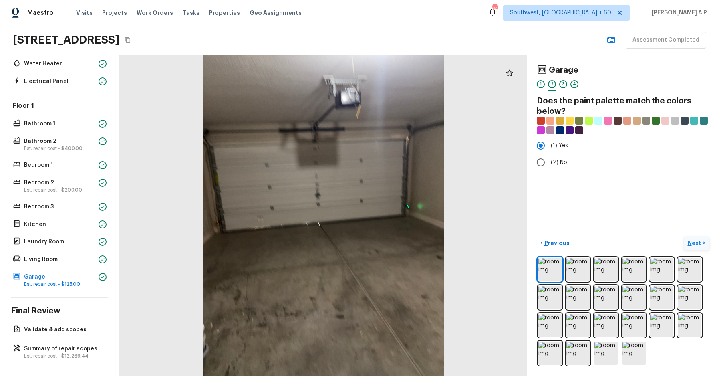
click at [684, 237] on button "Next >" at bounding box center [697, 243] width 26 height 13
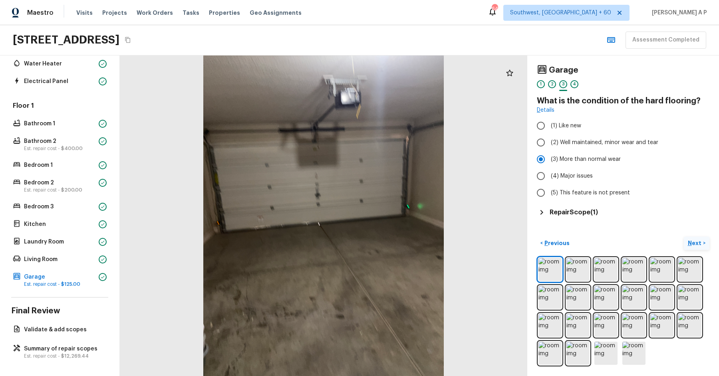
click at [684, 237] on button "Next >" at bounding box center [697, 243] width 26 height 13
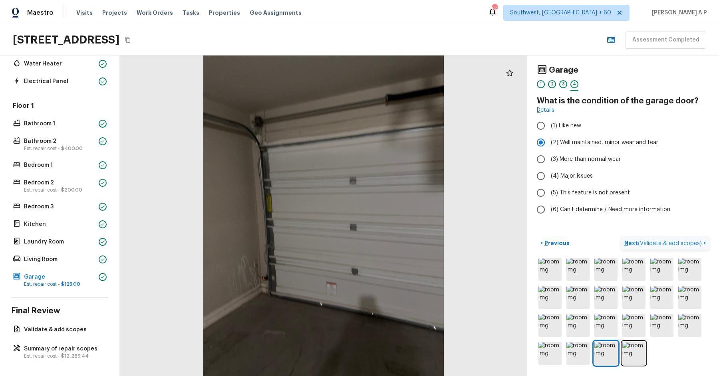
click button "Next ( Validate & add scopes ) >" at bounding box center [665, 243] width 88 height 13
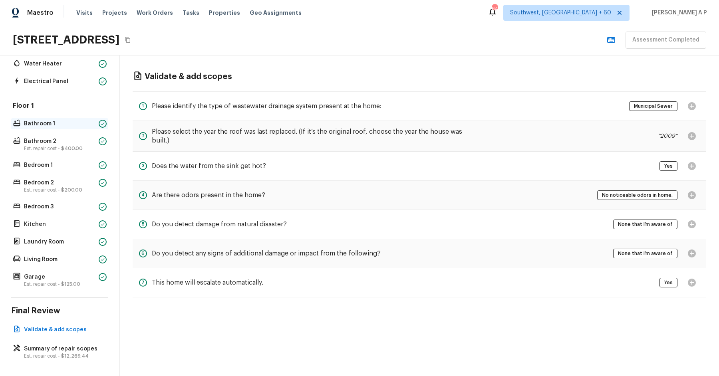
scroll to position [0, 0]
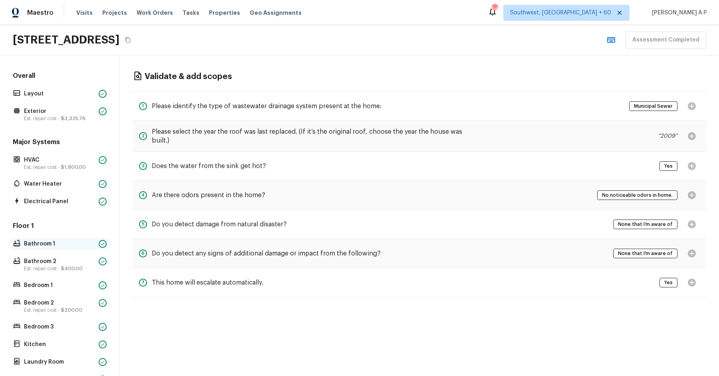
click at [64, 244] on p "Bathroom 1" at bounding box center [59, 244] width 71 height 8
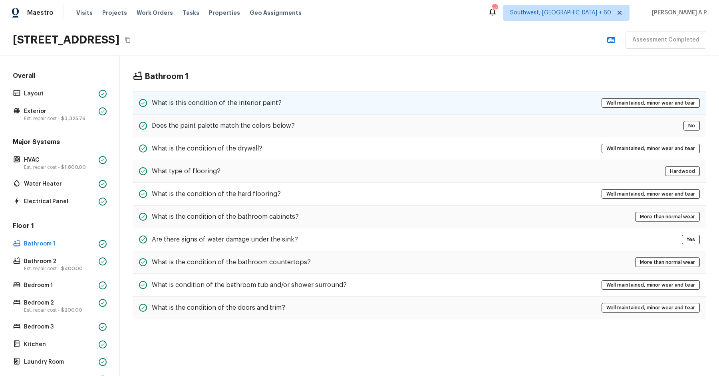
click at [275, 100] on h5 "What is this condition of the interior paint?" at bounding box center [217, 103] width 130 height 9
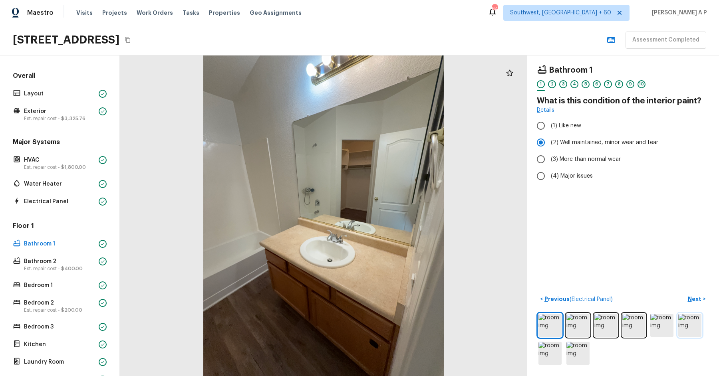
click at [683, 318] on img at bounding box center [689, 325] width 23 height 23
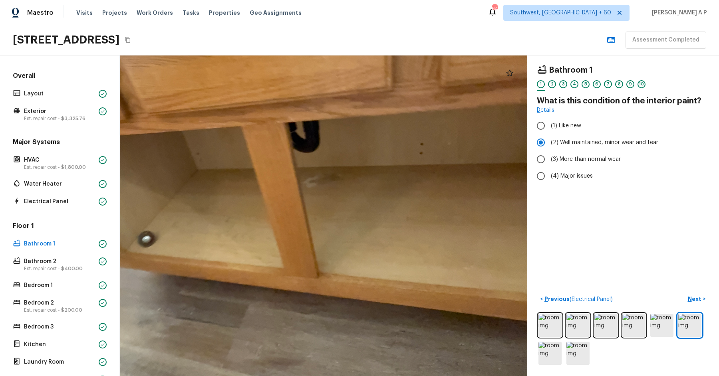
drag, startPoint x: 351, startPoint y: 182, endPoint x: 354, endPoint y: 247, distance: 65.2
click at [354, 247] on div at bounding box center [280, 188] width 990 height 779
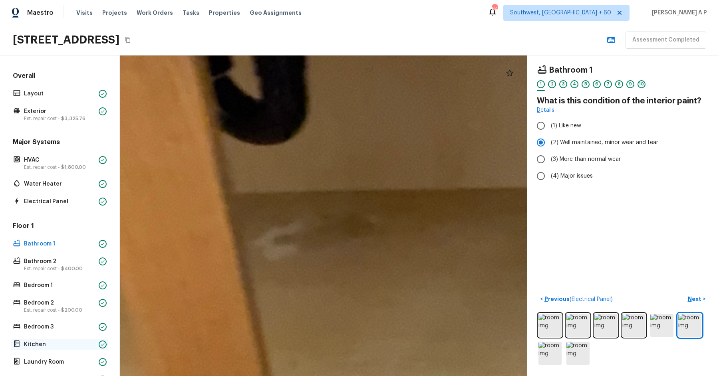
click at [58, 343] on p "Kitchen" at bounding box center [59, 345] width 71 height 8
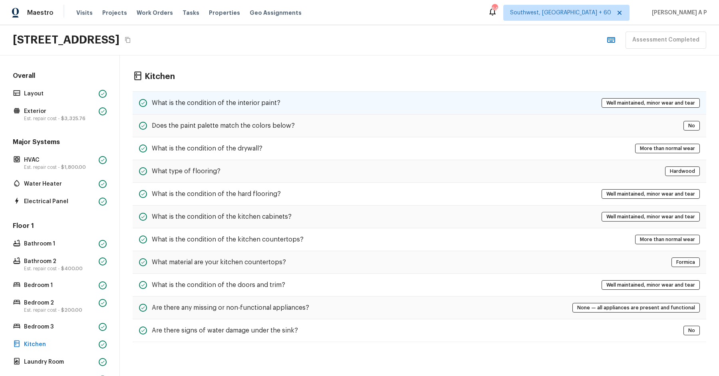
click at [244, 104] on h5 "What is the condition of the interior paint?" at bounding box center [216, 103] width 129 height 9
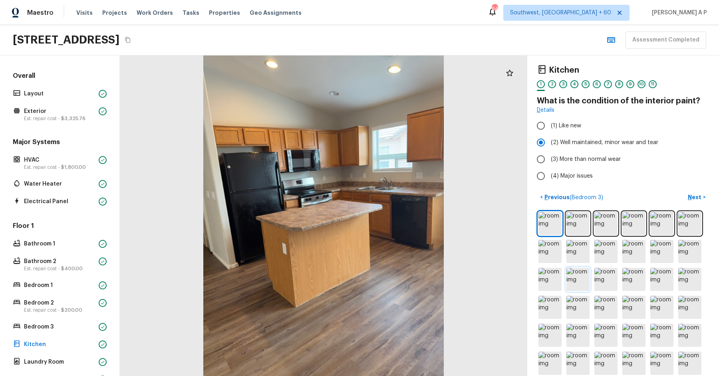
scroll to position [37, 0]
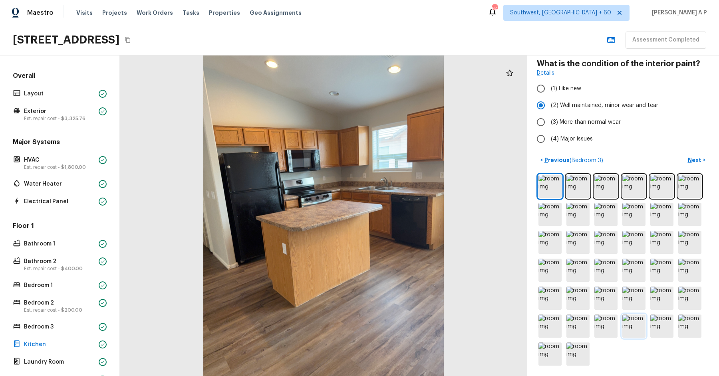
click at [634, 320] on img at bounding box center [633, 326] width 23 height 23
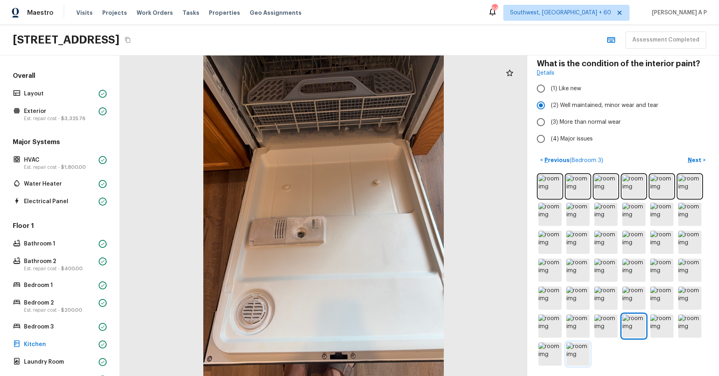
click at [585, 349] on img at bounding box center [577, 354] width 23 height 23
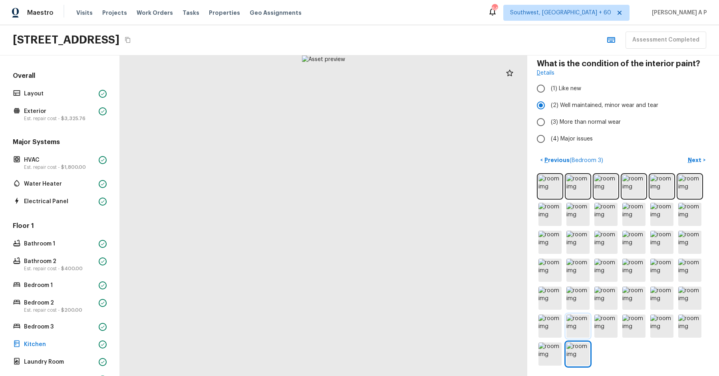
click at [575, 321] on img at bounding box center [577, 326] width 23 height 23
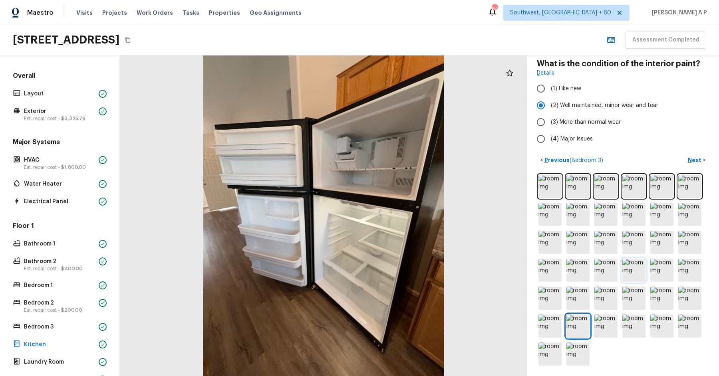
click at [633, 267] on img at bounding box center [633, 270] width 23 height 23
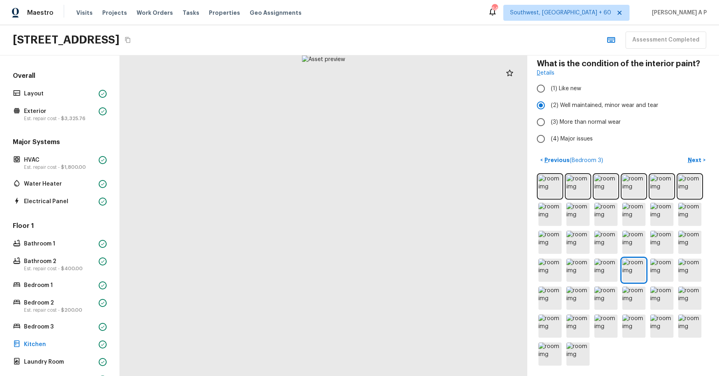
click at [566, 263] on div at bounding box center [623, 270] width 173 height 194
click at [621, 227] on div at bounding box center [623, 270] width 173 height 194
click at [671, 210] on img at bounding box center [661, 214] width 23 height 23
click at [690, 298] on img at bounding box center [689, 298] width 23 height 23
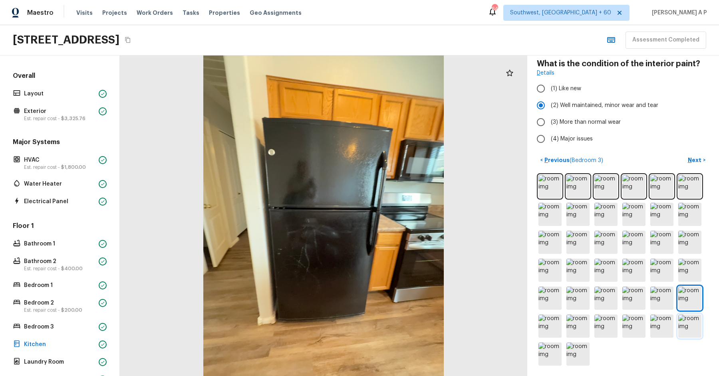
click at [691, 332] on img at bounding box center [689, 326] width 23 height 23
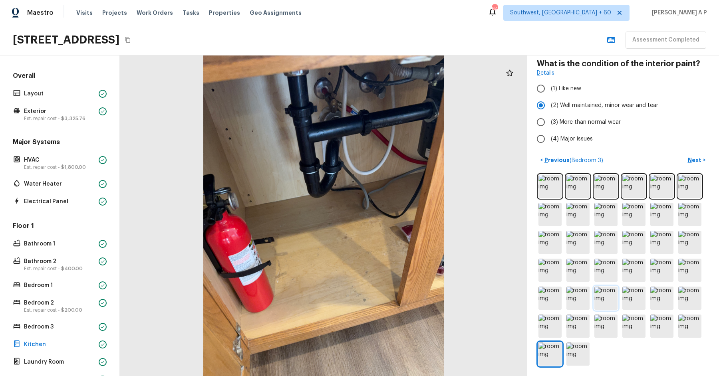
scroll to position [37, 0]
click at [586, 350] on img at bounding box center [577, 354] width 23 height 23
click at [57, 245] on p "Bathroom 1" at bounding box center [59, 244] width 71 height 8
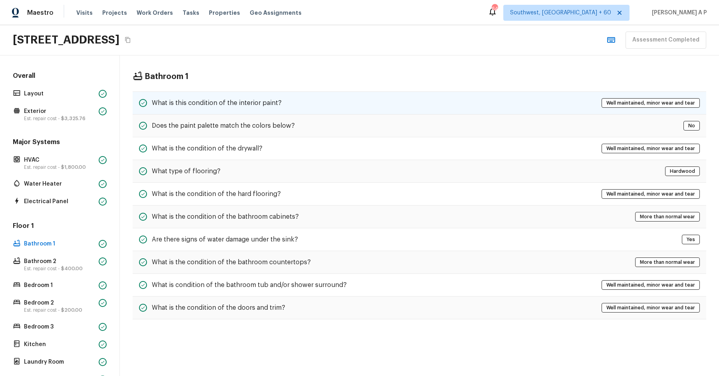
click at [250, 101] on h5 "What is this condition of the interior paint?" at bounding box center [217, 103] width 130 height 9
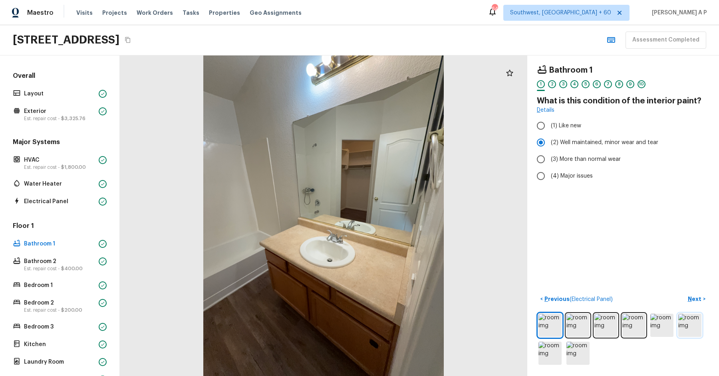
click at [691, 327] on img at bounding box center [689, 325] width 23 height 23
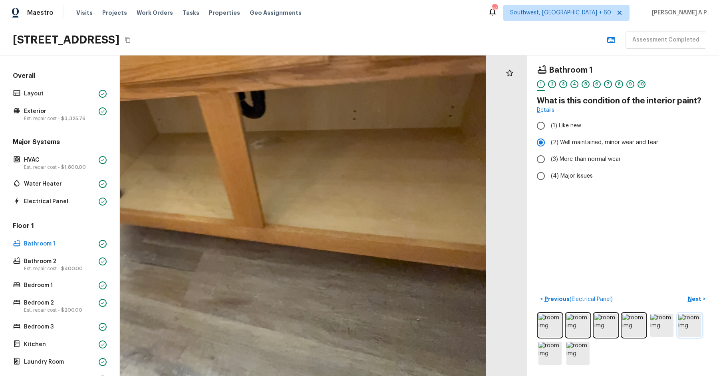
click at [688, 324] on img at bounding box center [689, 325] width 23 height 23
click at [692, 295] on p "Next" at bounding box center [695, 299] width 15 height 8
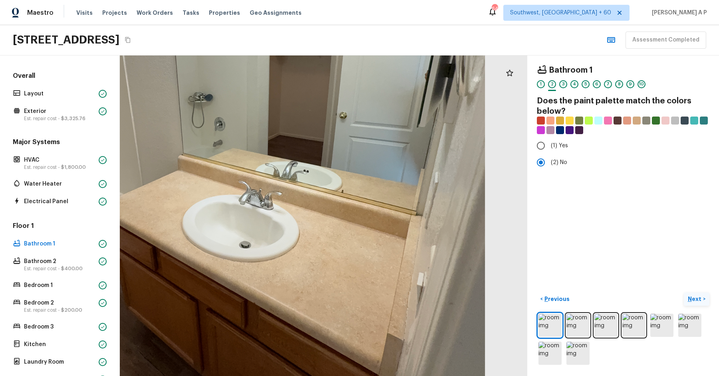
click at [692, 295] on p "Next" at bounding box center [695, 299] width 15 height 8
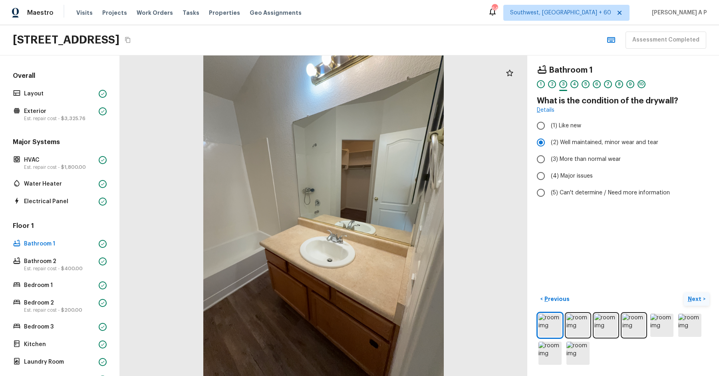
click at [692, 295] on p "Next" at bounding box center [695, 299] width 15 height 8
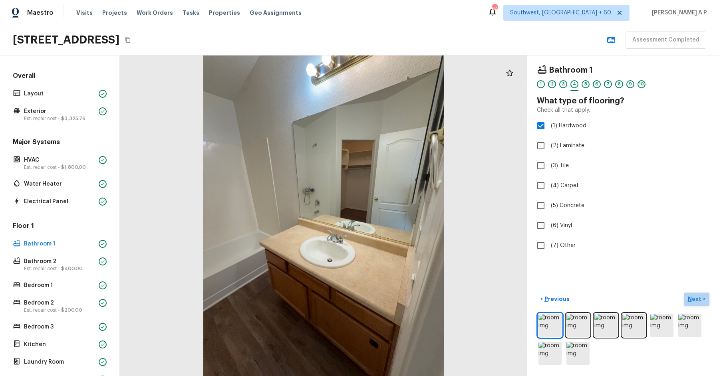
click at [692, 295] on p "Next" at bounding box center [695, 299] width 15 height 8
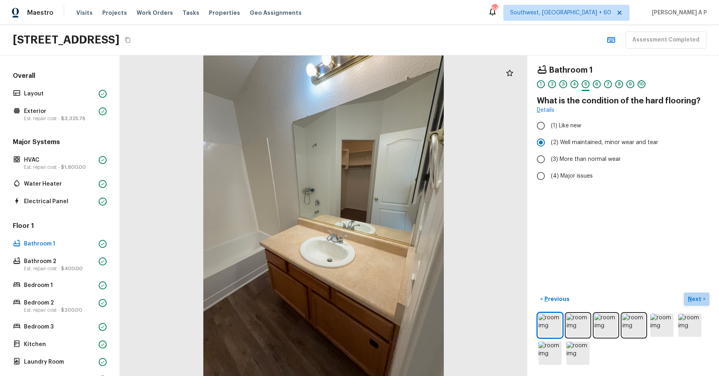
click at [692, 295] on p "Next" at bounding box center [695, 299] width 15 height 8
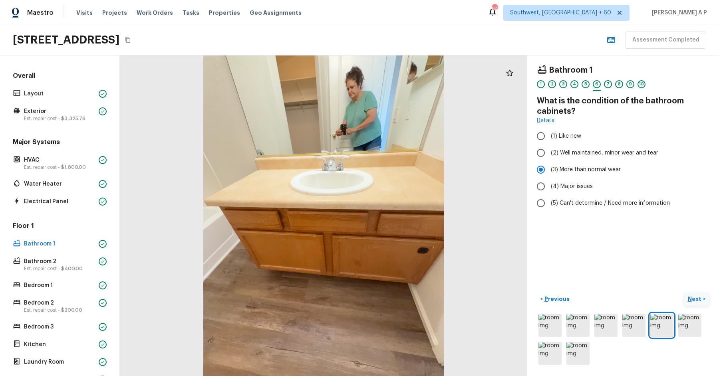
click at [692, 295] on p "Next" at bounding box center [695, 299] width 15 height 8
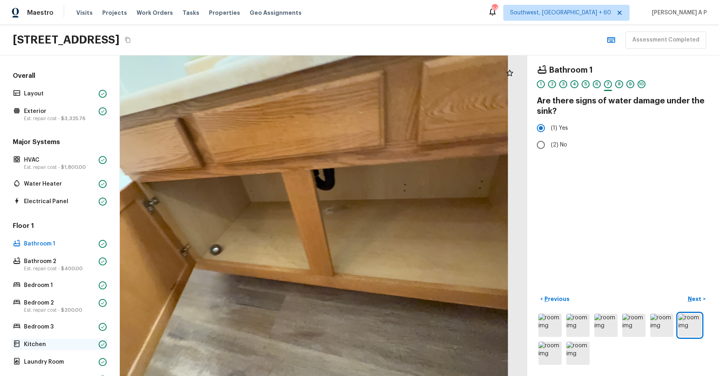
click at [51, 341] on p "Kitchen" at bounding box center [59, 345] width 71 height 8
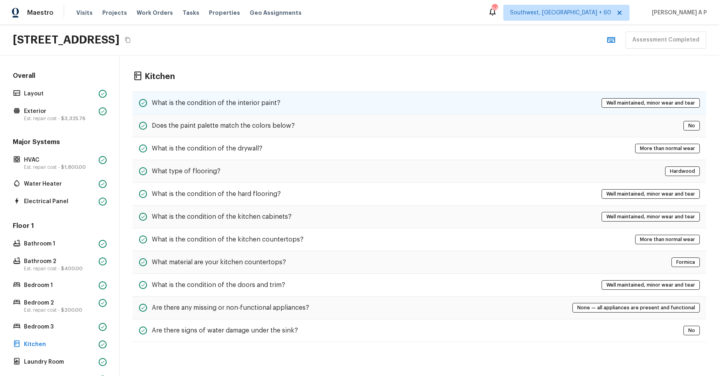
click at [292, 100] on div "What is the condition of the interior paint? Well maintained, minor wear and te…" at bounding box center [420, 102] width 574 height 23
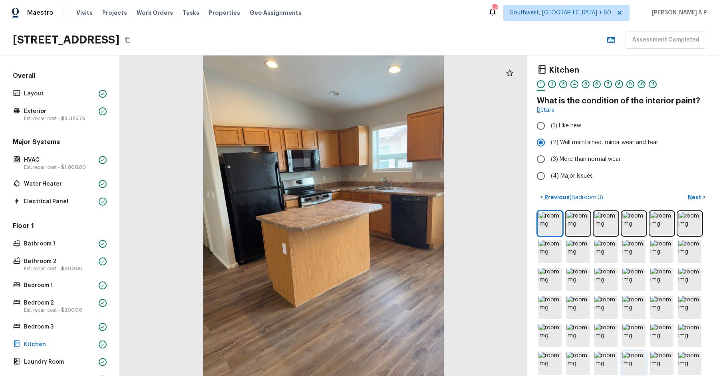
scroll to position [37, 0]
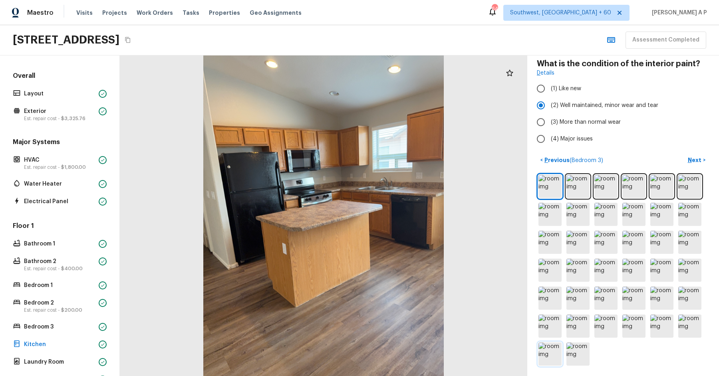
click at [553, 353] on img at bounding box center [549, 354] width 23 height 23
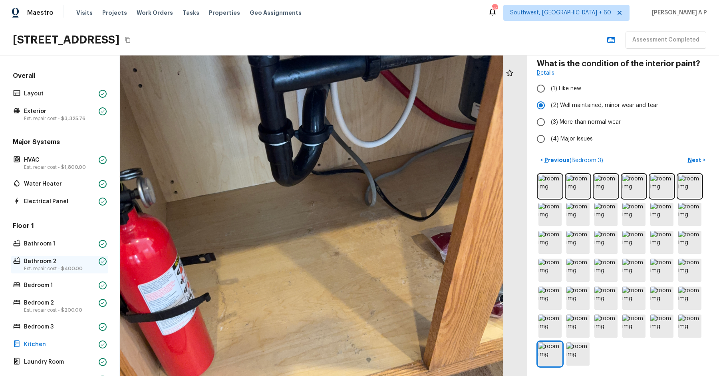
click at [81, 266] on p "Est. repair cost - $400.00" at bounding box center [59, 269] width 71 height 6
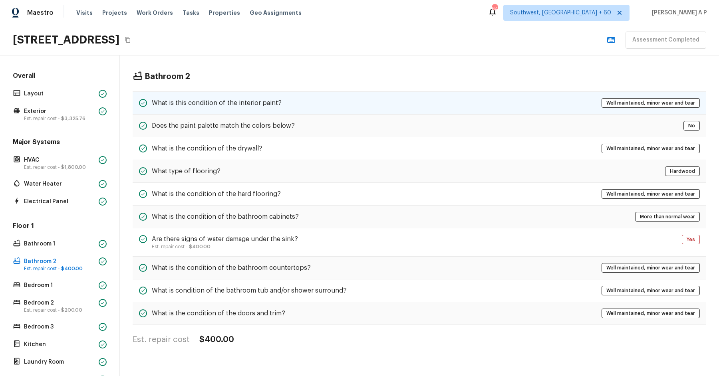
click at [345, 98] on div "What is this condition of the interior paint? Well maintained, minor wear and t…" at bounding box center [420, 102] width 574 height 23
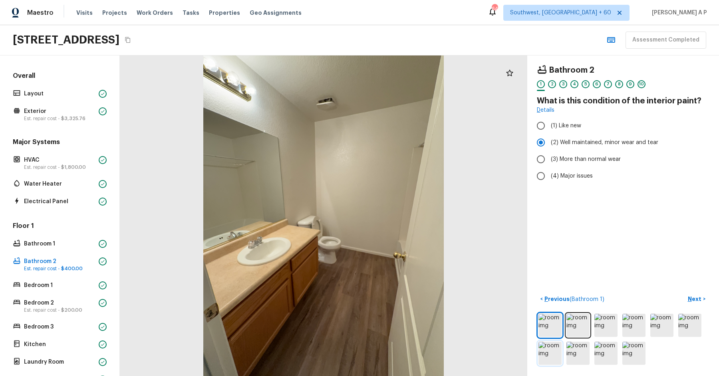
click at [542, 353] on img at bounding box center [549, 353] width 23 height 23
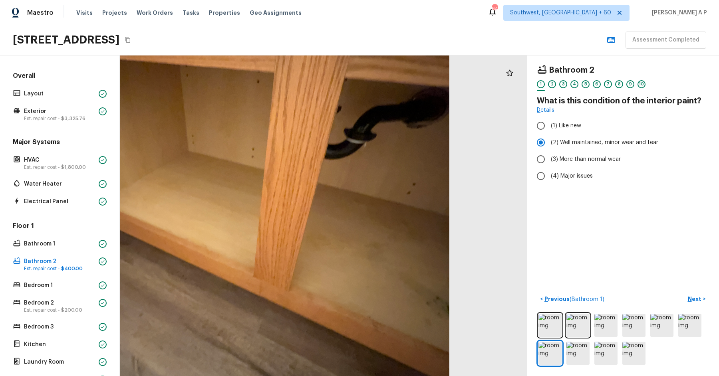
drag, startPoint x: 366, startPoint y: 232, endPoint x: 296, endPoint y: 228, distance: 70.0
click at [296, 228] on div at bounding box center [234, 202] width 730 height 575
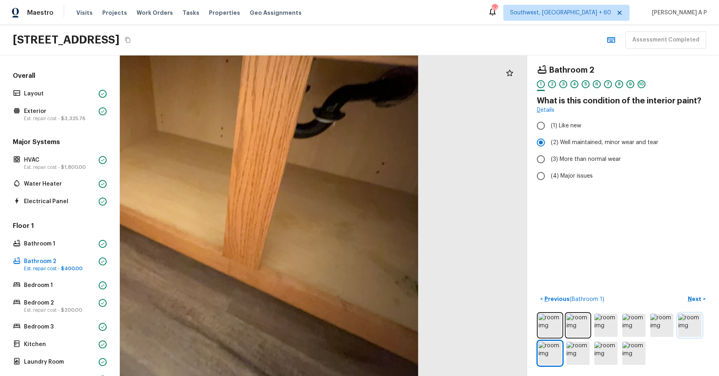
click at [693, 328] on img at bounding box center [689, 325] width 23 height 23
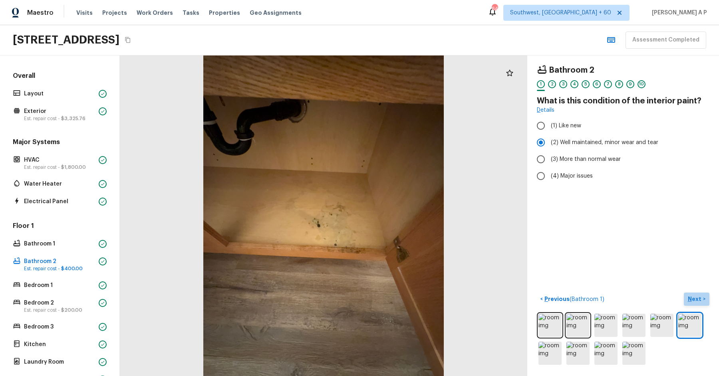
click at [694, 302] on p "Next" at bounding box center [695, 299] width 15 height 8
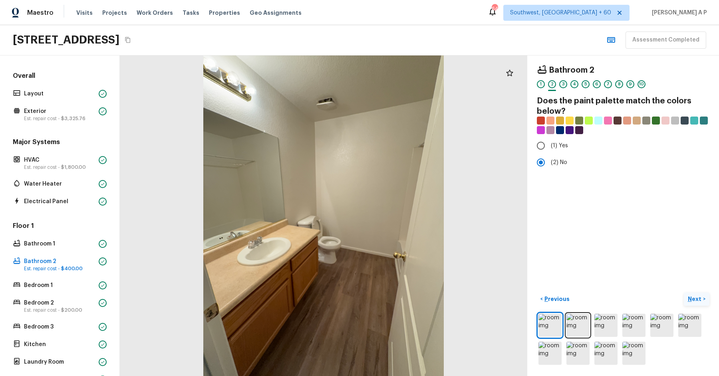
click at [694, 302] on p "Next" at bounding box center [695, 299] width 15 height 8
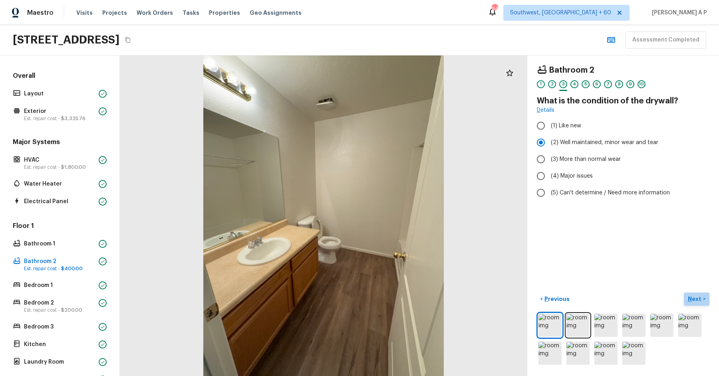
click at [694, 302] on p "Next" at bounding box center [695, 299] width 15 height 8
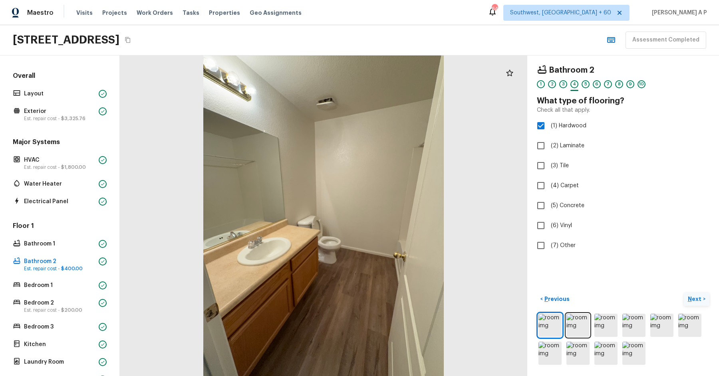
click at [694, 302] on p "Next" at bounding box center [695, 299] width 15 height 8
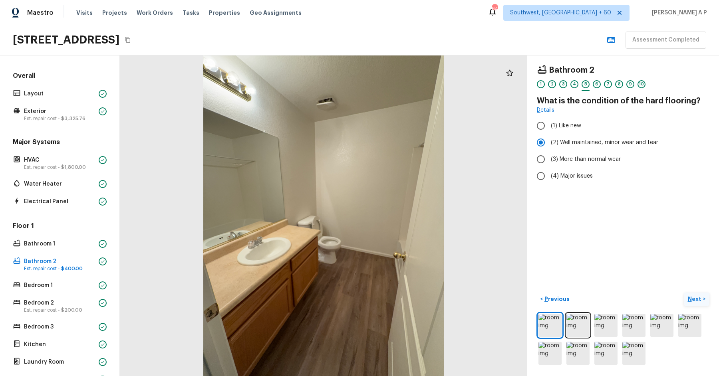
click at [694, 302] on p "Next" at bounding box center [695, 299] width 15 height 8
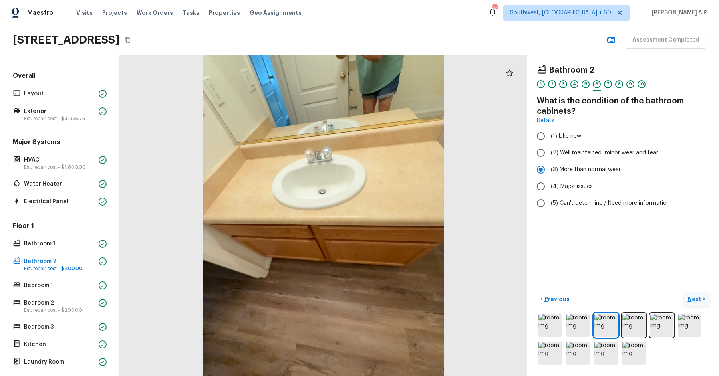
click at [694, 302] on p "Next" at bounding box center [695, 299] width 15 height 8
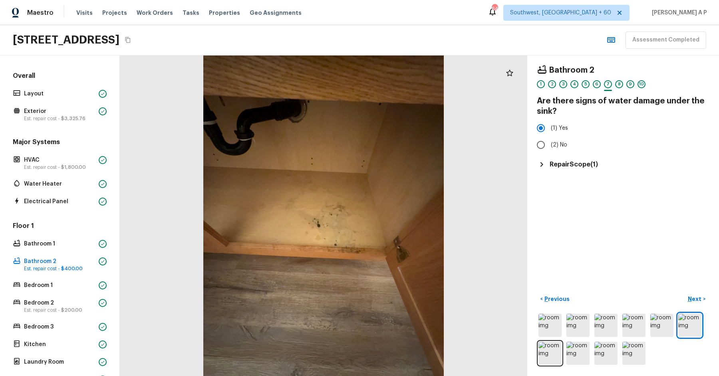
click at [585, 167] on h5 "Repair Scope ( 1 )" at bounding box center [574, 164] width 48 height 9
click at [583, 191] on p "Bathroom / Sink" at bounding box center [573, 190] width 58 height 6
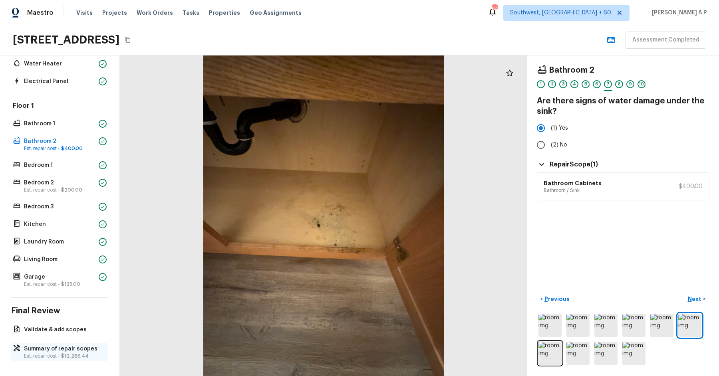
click at [42, 348] on p "Summary of repair scopes" at bounding box center [63, 349] width 79 height 8
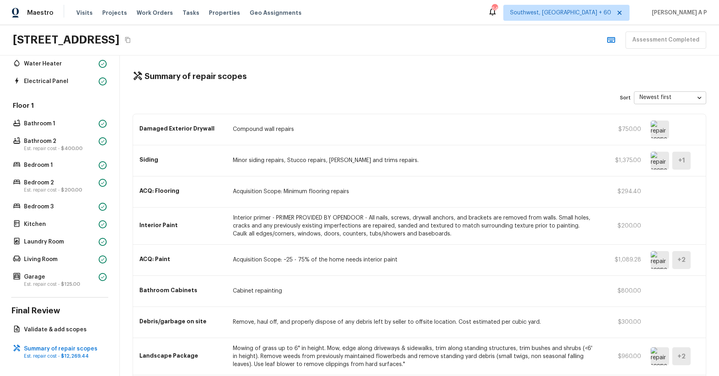
scroll to position [266, 0]
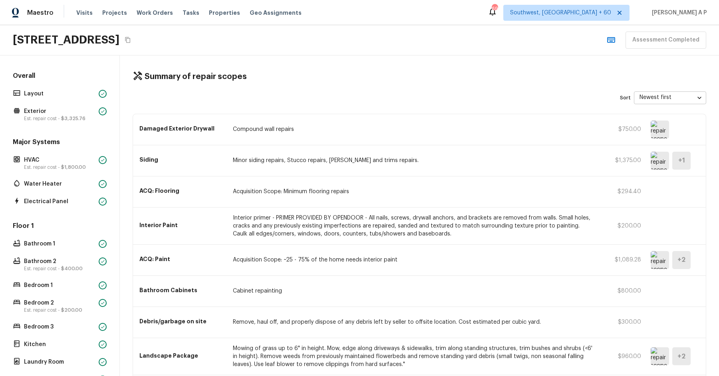
click at [657, 126] on img at bounding box center [660, 130] width 18 height 18
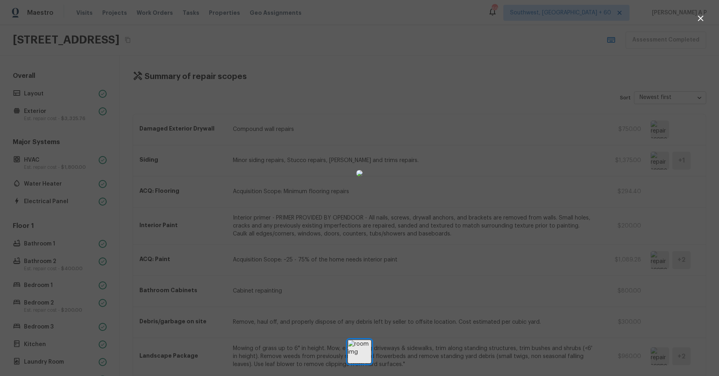
click at [530, 173] on div at bounding box center [359, 173] width 719 height 321
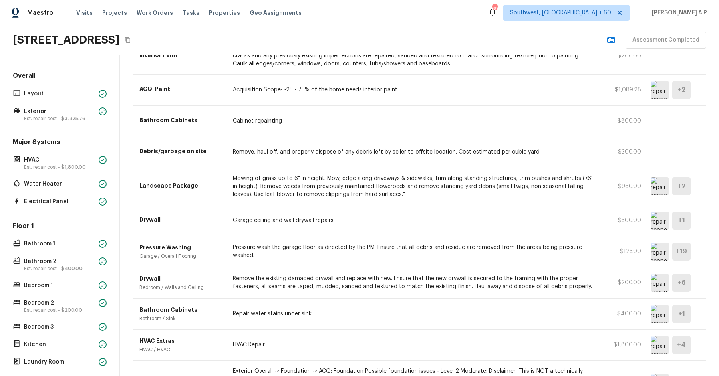
scroll to position [302, 0]
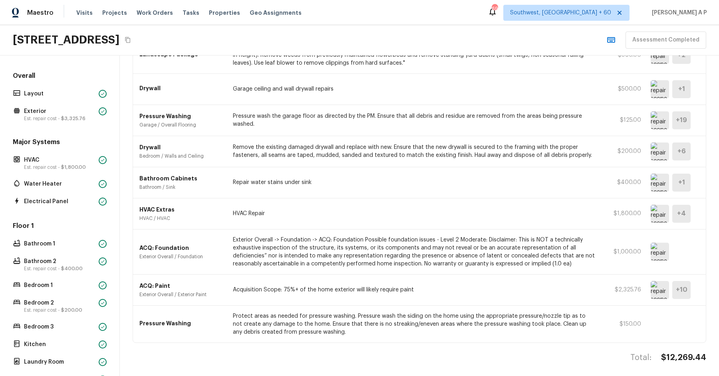
click at [662, 289] on img at bounding box center [660, 290] width 18 height 18
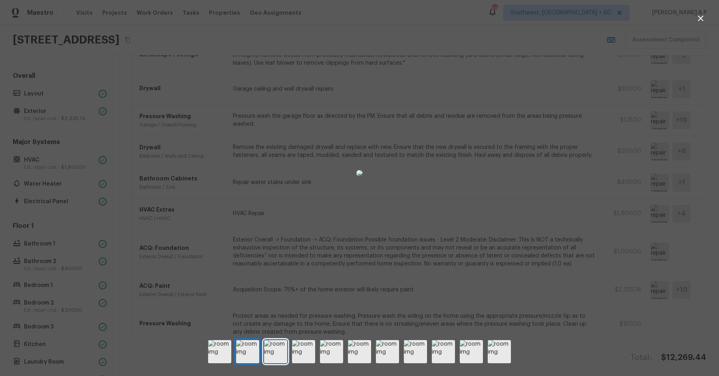
click at [281, 350] on img at bounding box center [275, 351] width 23 height 23
click at [255, 351] on img at bounding box center [247, 351] width 23 height 23
click at [262, 351] on div at bounding box center [359, 351] width 719 height 23
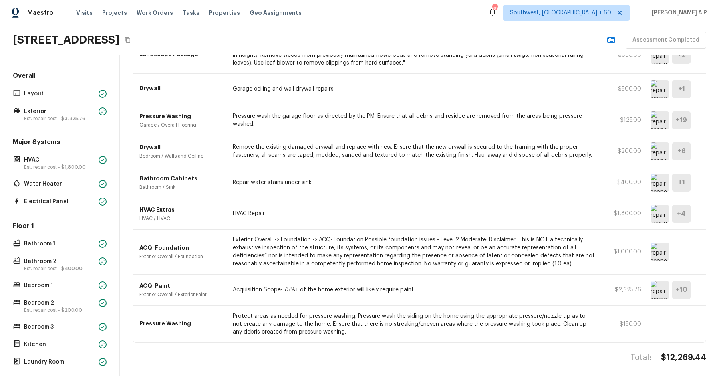
click at [585, 295] on div "ACQ: Paint Exterior Overall / Exterior Paint Acquisition Scope: 75%+ of the hom…" at bounding box center [419, 290] width 573 height 31
click at [661, 252] on img at bounding box center [660, 252] width 18 height 18
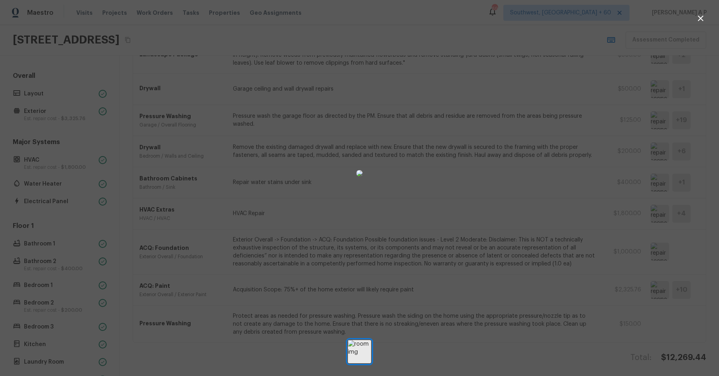
click at [532, 246] on div at bounding box center [359, 173] width 719 height 321
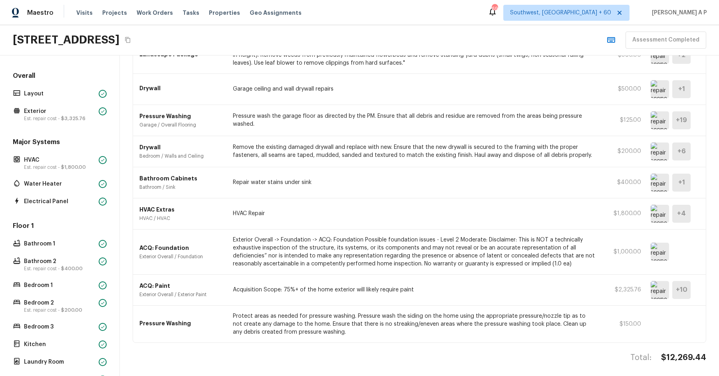
scroll to position [0, 0]
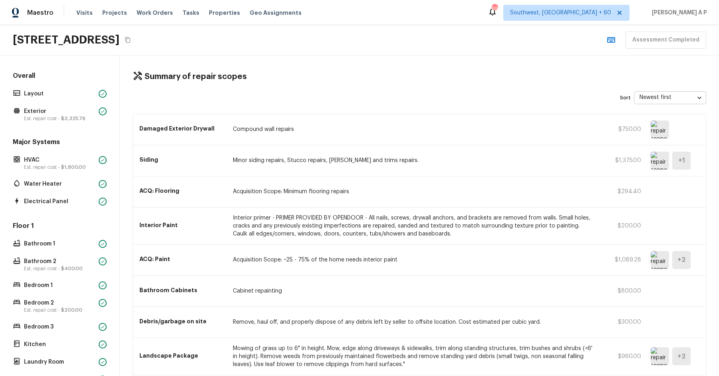
click at [662, 125] on img at bounding box center [660, 130] width 18 height 18
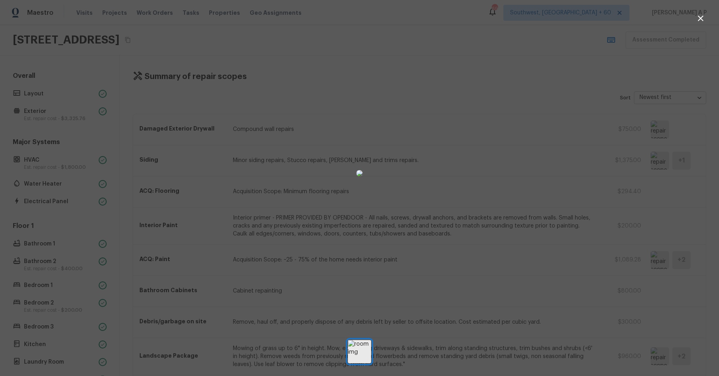
click at [534, 230] on div at bounding box center [359, 173] width 719 height 321
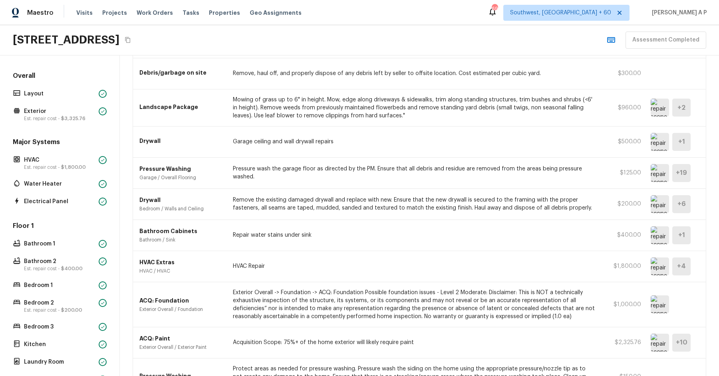
scroll to position [280, 0]
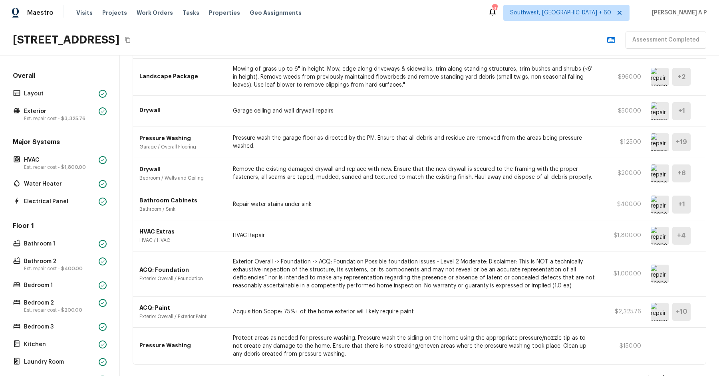
click at [657, 266] on img at bounding box center [660, 274] width 18 height 18
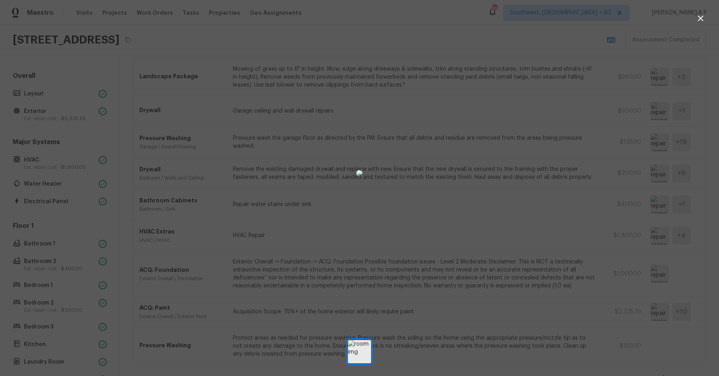
click at [522, 271] on div at bounding box center [359, 173] width 719 height 321
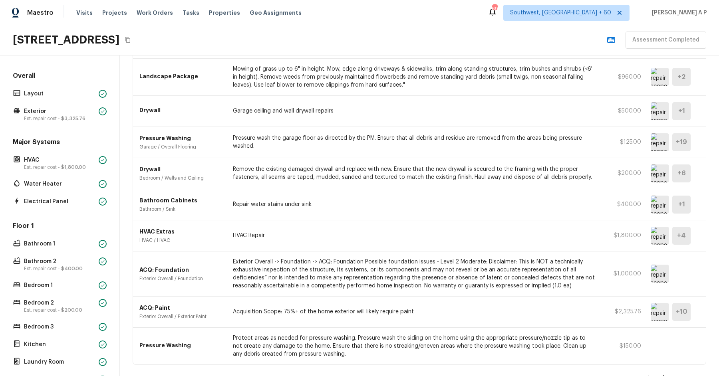
scroll to position [302, 0]
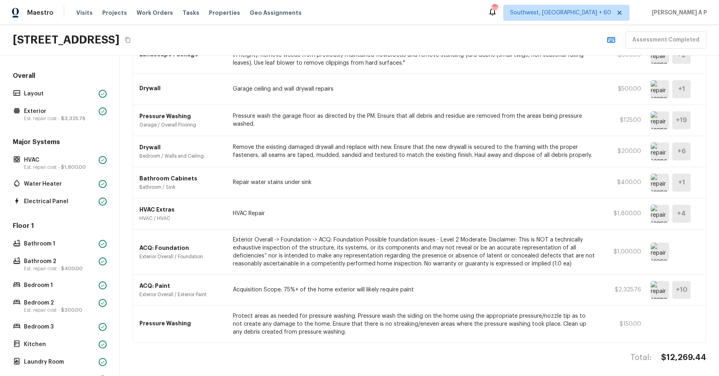
click at [663, 289] on img at bounding box center [660, 290] width 18 height 18
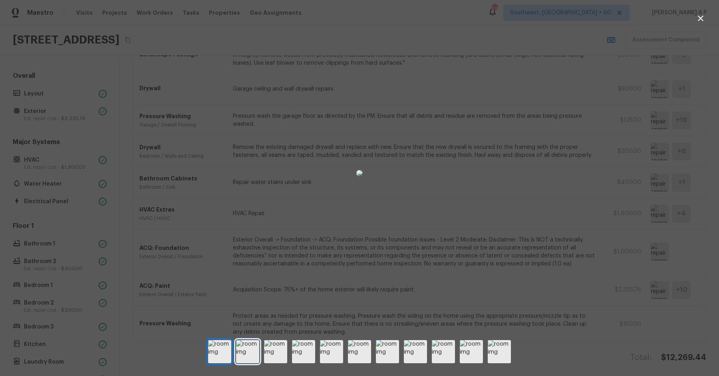
click at [248, 351] on img at bounding box center [247, 351] width 23 height 23
click at [279, 355] on img at bounding box center [275, 351] width 23 height 23
click at [304, 355] on img at bounding box center [303, 351] width 23 height 23
click at [342, 352] on img at bounding box center [331, 351] width 23 height 23
click at [376, 352] on img at bounding box center [387, 351] width 23 height 23
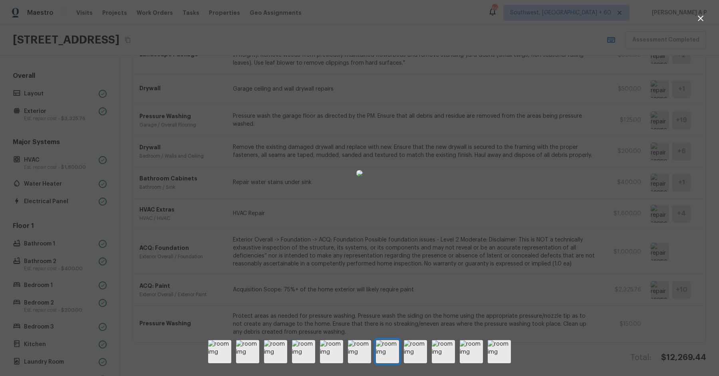
click at [431, 345] on div at bounding box center [359, 351] width 719 height 23
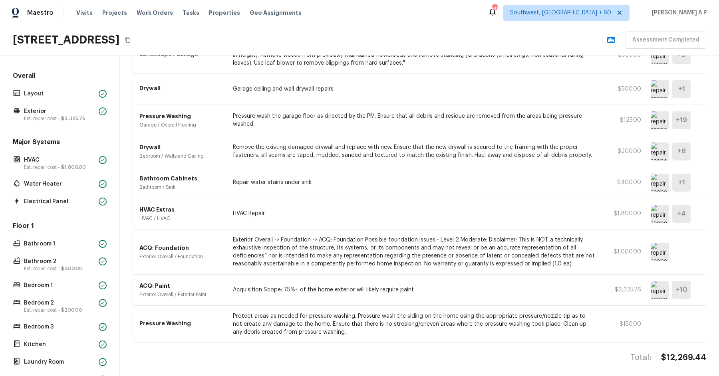
click at [662, 286] on img at bounding box center [660, 290] width 18 height 18
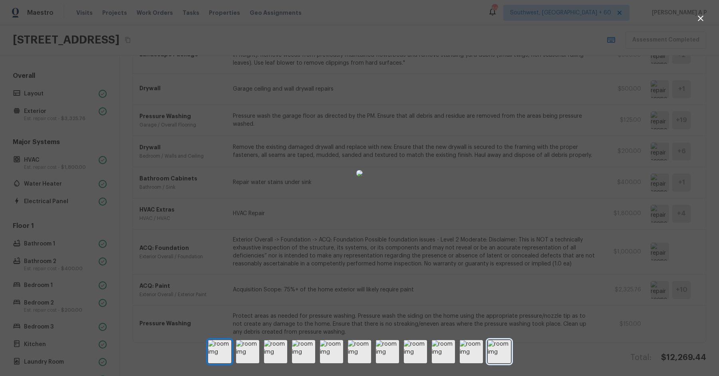
click at [508, 349] on img at bounding box center [499, 351] width 23 height 23
click at [482, 347] on img at bounding box center [471, 351] width 23 height 23
click at [446, 354] on img at bounding box center [443, 351] width 23 height 23
click at [420, 354] on img at bounding box center [415, 351] width 23 height 23
click at [396, 354] on img at bounding box center [387, 351] width 23 height 23
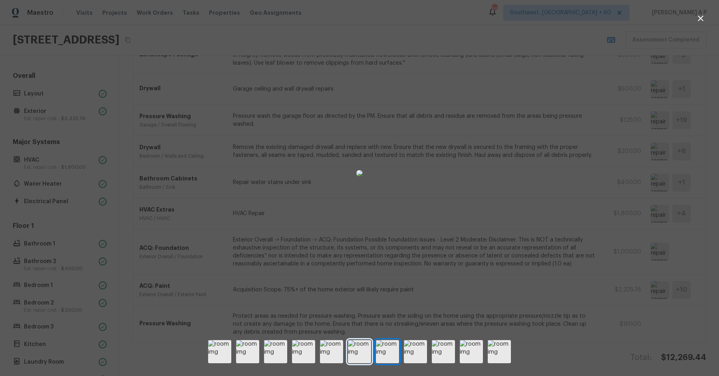
click at [361, 354] on img at bounding box center [359, 351] width 23 height 23
click at [339, 352] on img at bounding box center [331, 351] width 23 height 23
click at [311, 352] on img at bounding box center [303, 351] width 23 height 23
click at [363, 177] on img at bounding box center [359, 173] width 6 height 6
click at [522, 287] on div at bounding box center [359, 173] width 719 height 321
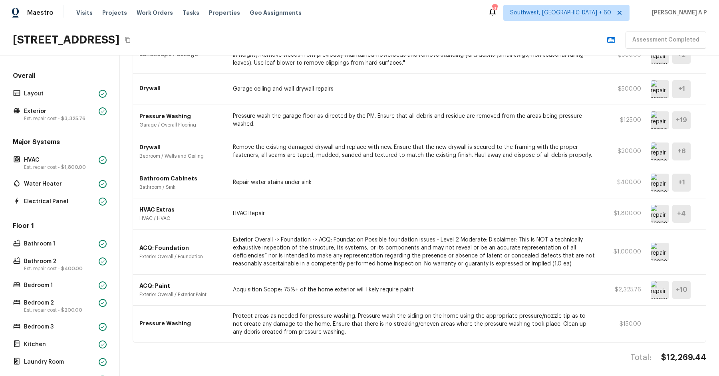
click at [657, 249] on img at bounding box center [660, 252] width 18 height 18
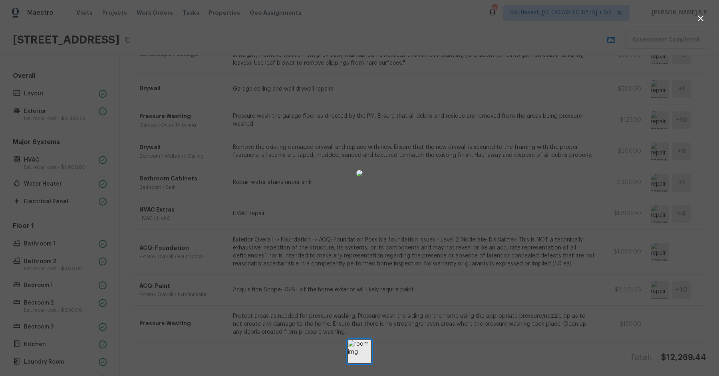
click at [356, 177] on img at bounding box center [359, 173] width 6 height 6
click at [552, 95] on div at bounding box center [359, 173] width 719 height 321
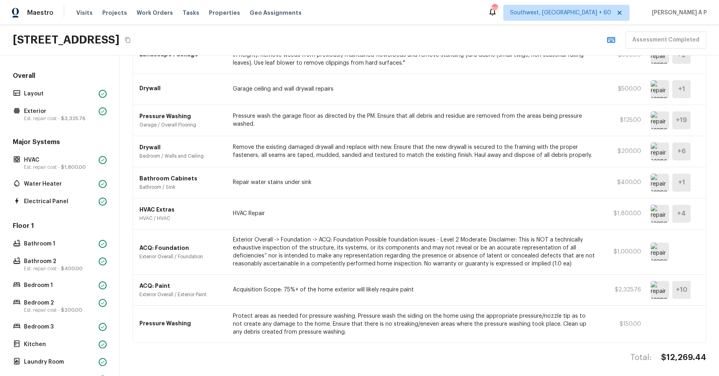
click at [131, 41] on icon "Copy Address" at bounding box center [128, 40] width 6 height 6
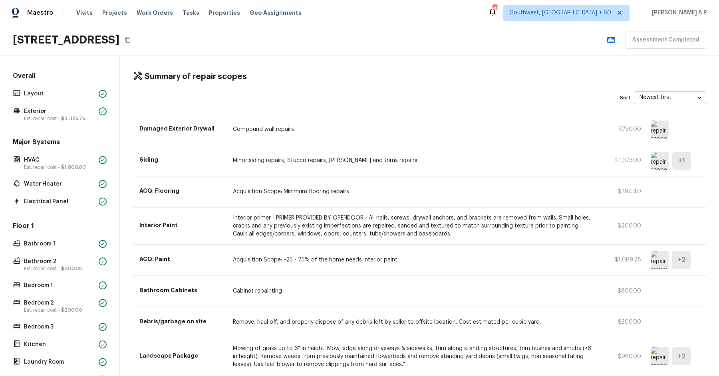
scroll to position [266, 0]
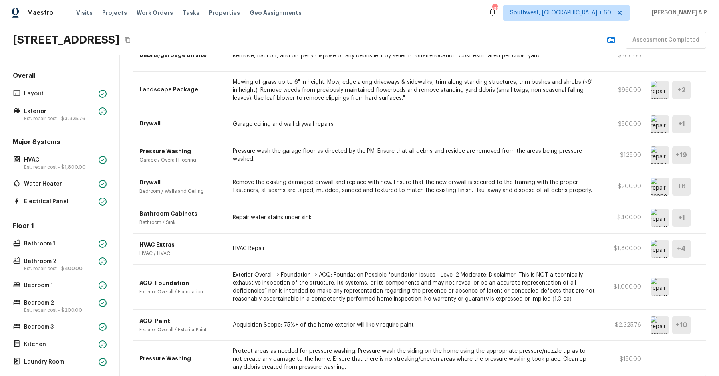
click at [658, 217] on img at bounding box center [660, 218] width 18 height 18
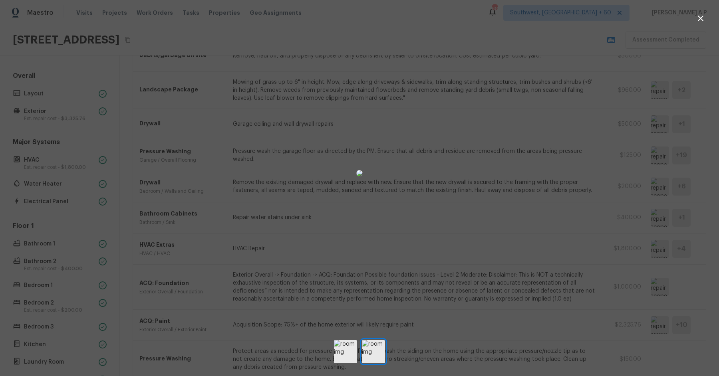
click at [560, 220] on div at bounding box center [359, 173] width 719 height 321
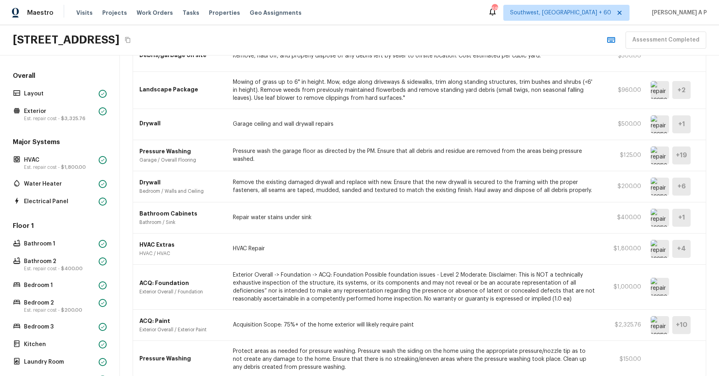
scroll to position [302, 0]
